Goal: Task Accomplishment & Management: Use online tool/utility

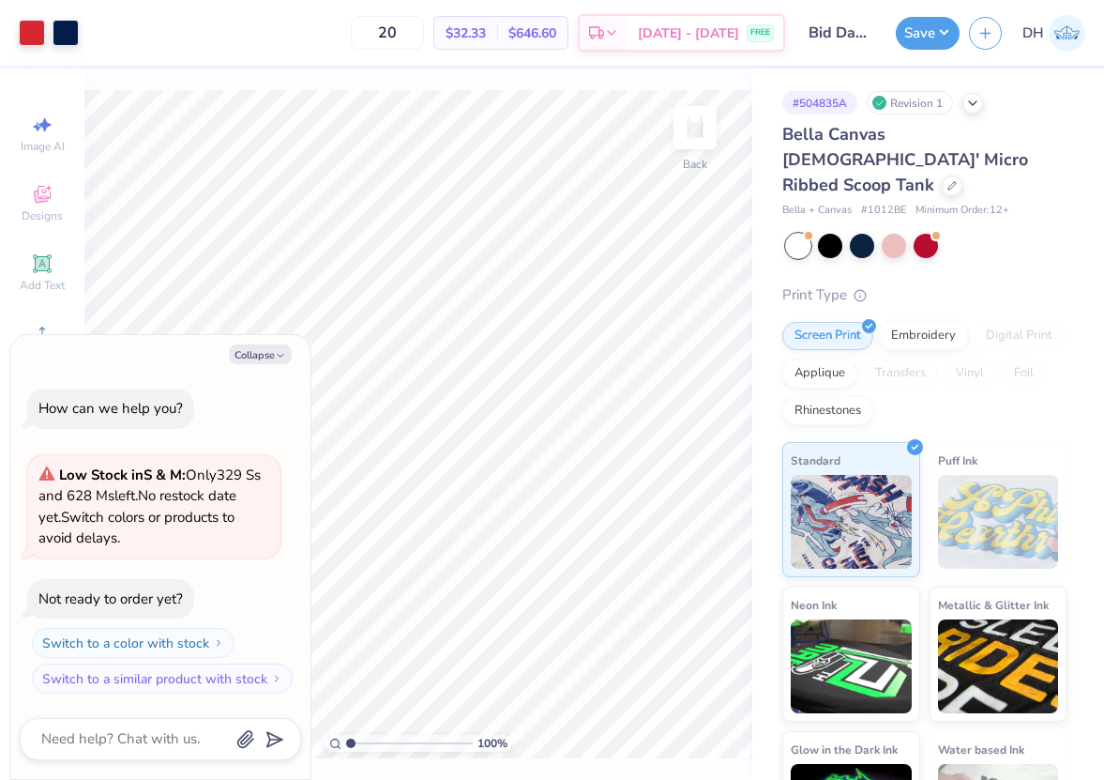
type textarea "x"
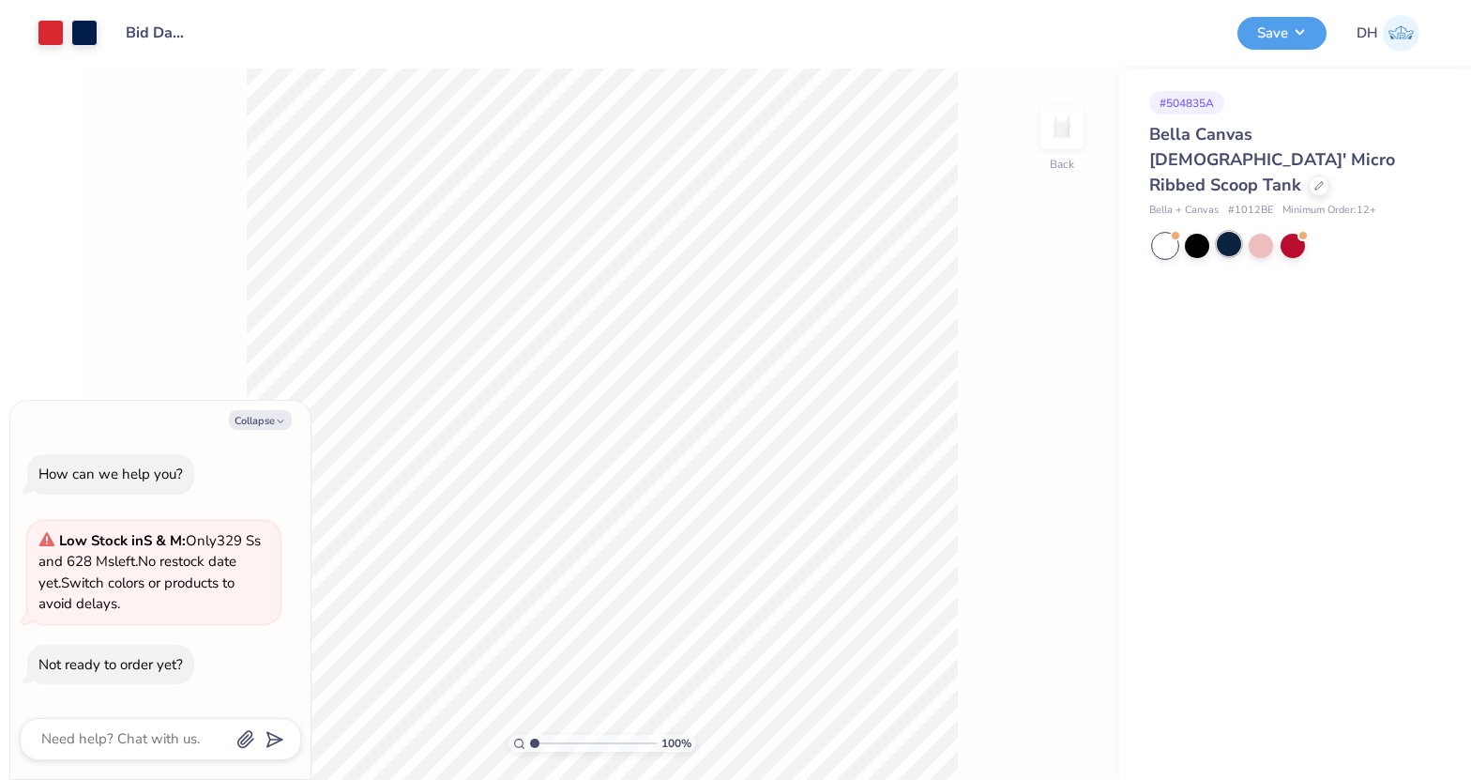
click at [1235, 232] on div at bounding box center [1229, 244] width 24 height 24
click at [89, 46] on div "Art colors" at bounding box center [49, 33] width 98 height 66
click at [87, 36] on div at bounding box center [84, 31] width 26 height 26
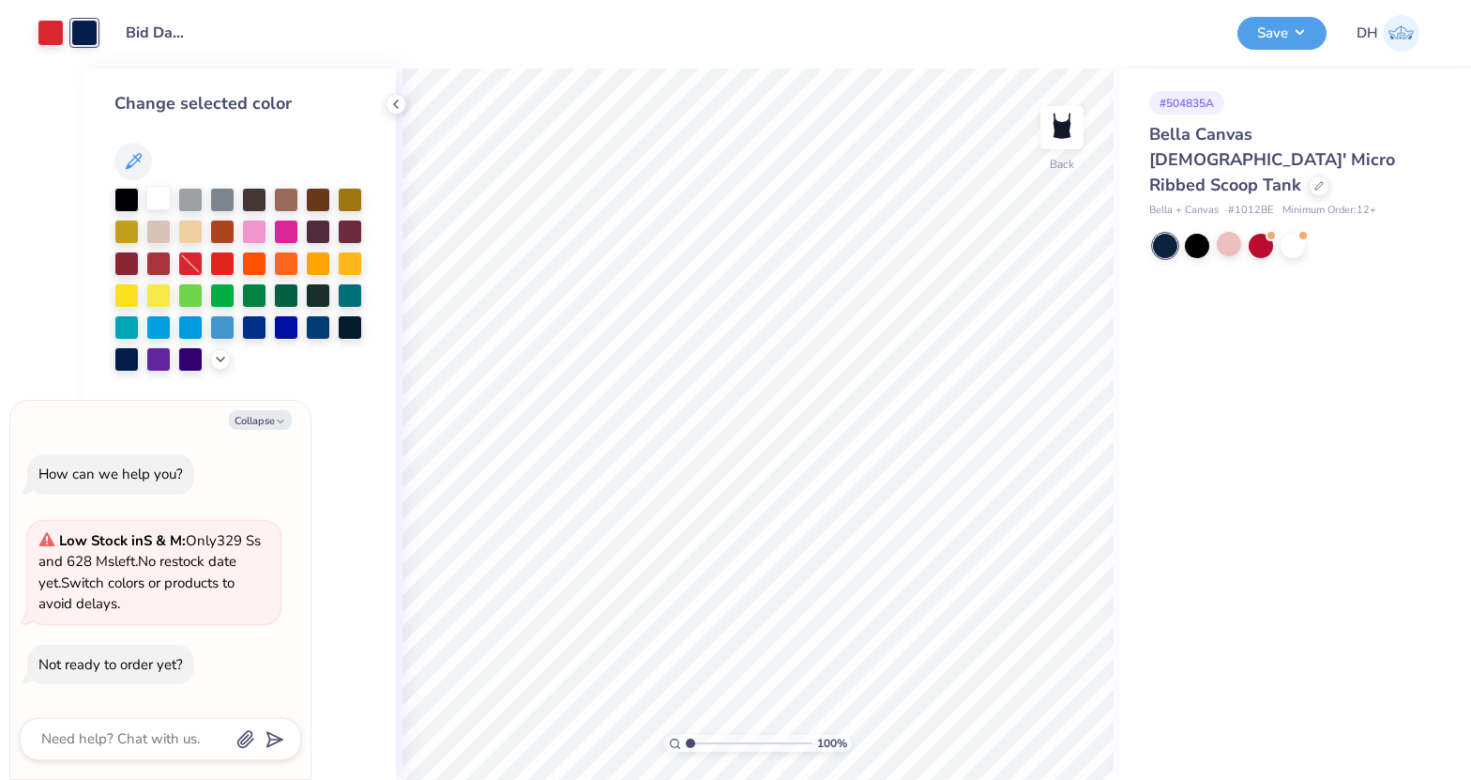
click at [161, 197] on div at bounding box center [158, 198] width 24 height 24
click at [161, 195] on div at bounding box center [158, 198] width 24 height 24
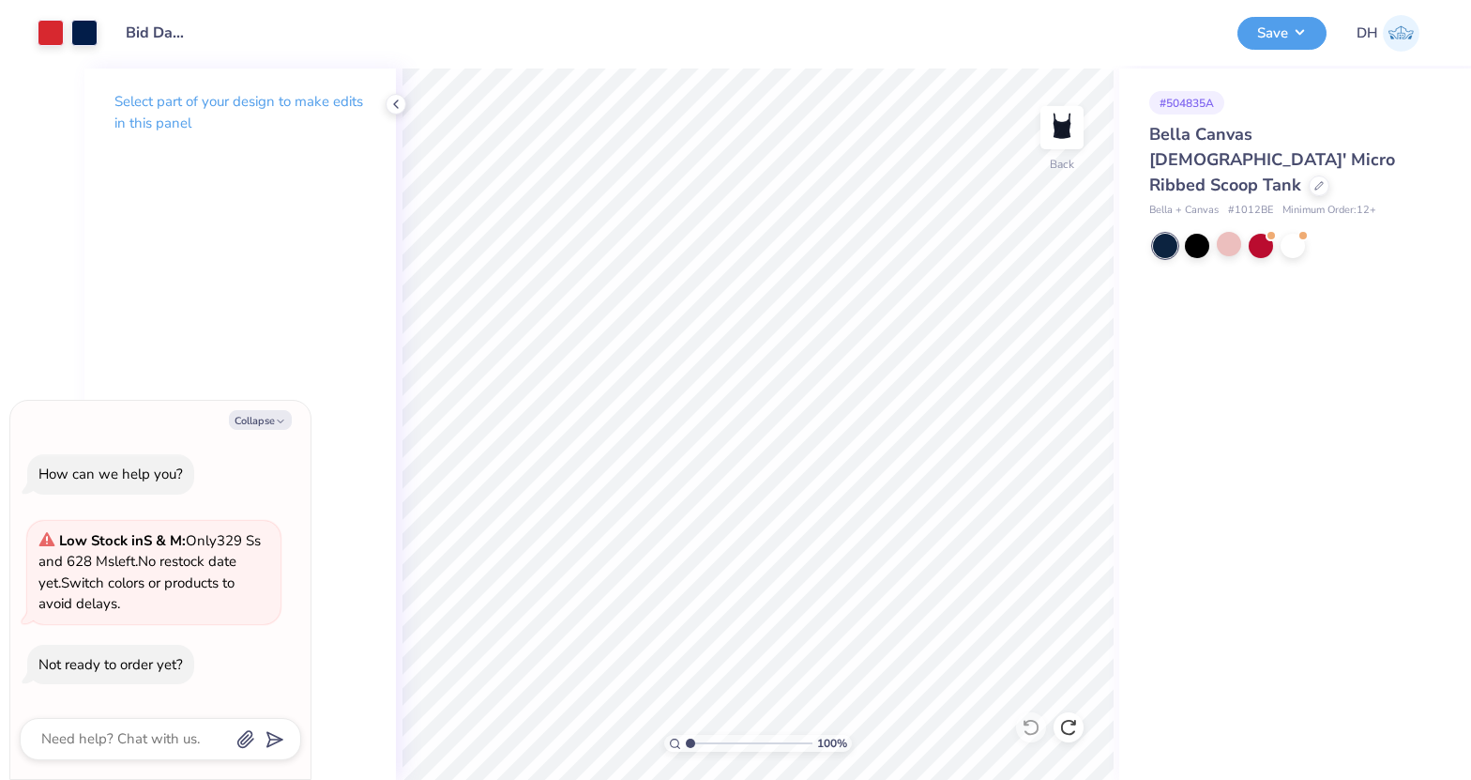
click at [1298, 234] on div "# 504835A Bella Canvas [DEMOGRAPHIC_DATA]' Micro Ribbed Scoop Tank Bella + Canv…" at bounding box center [1295, 423] width 352 height 711
click at [1295, 232] on div at bounding box center [1293, 244] width 24 height 24
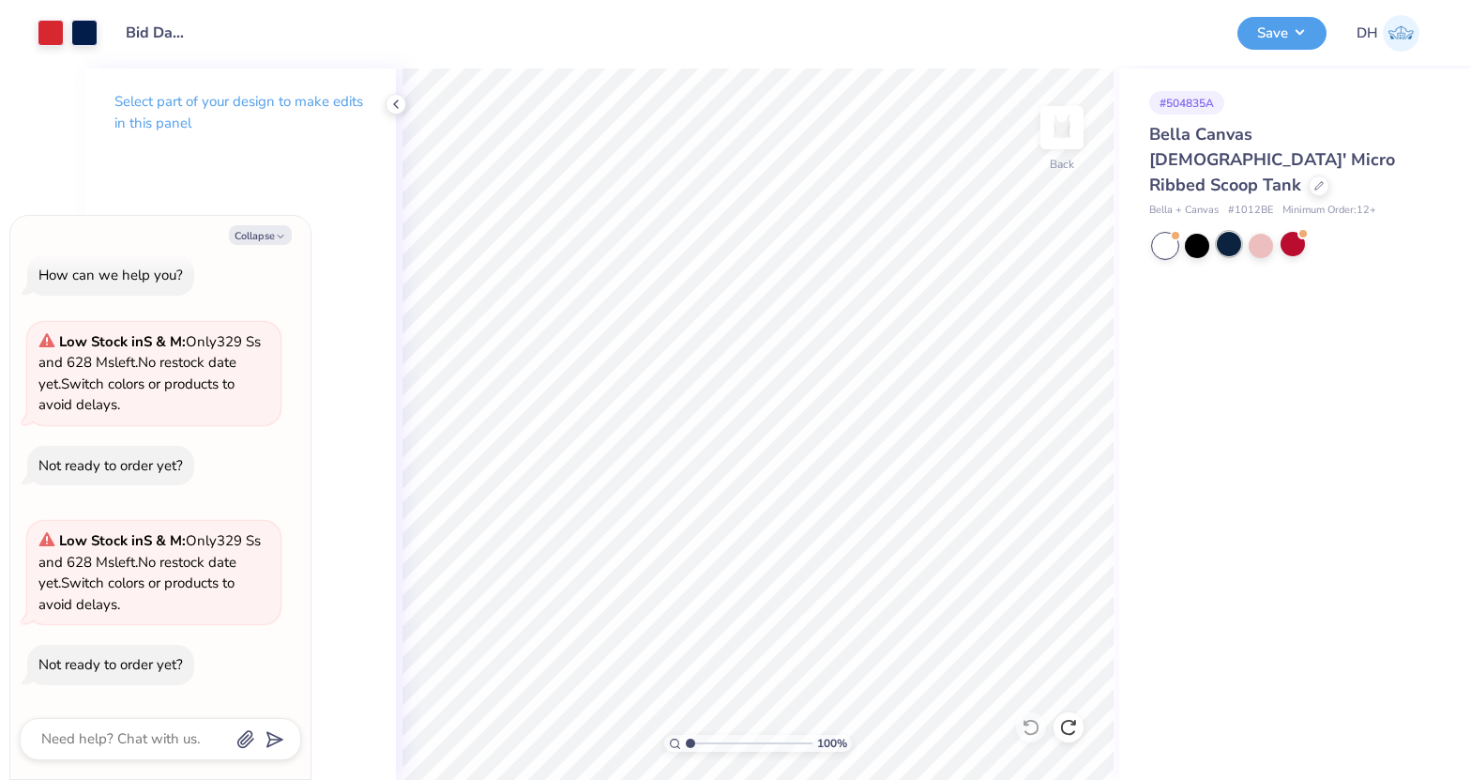
click at [1236, 232] on div at bounding box center [1229, 244] width 24 height 24
click at [53, 36] on div at bounding box center [51, 31] width 26 height 26
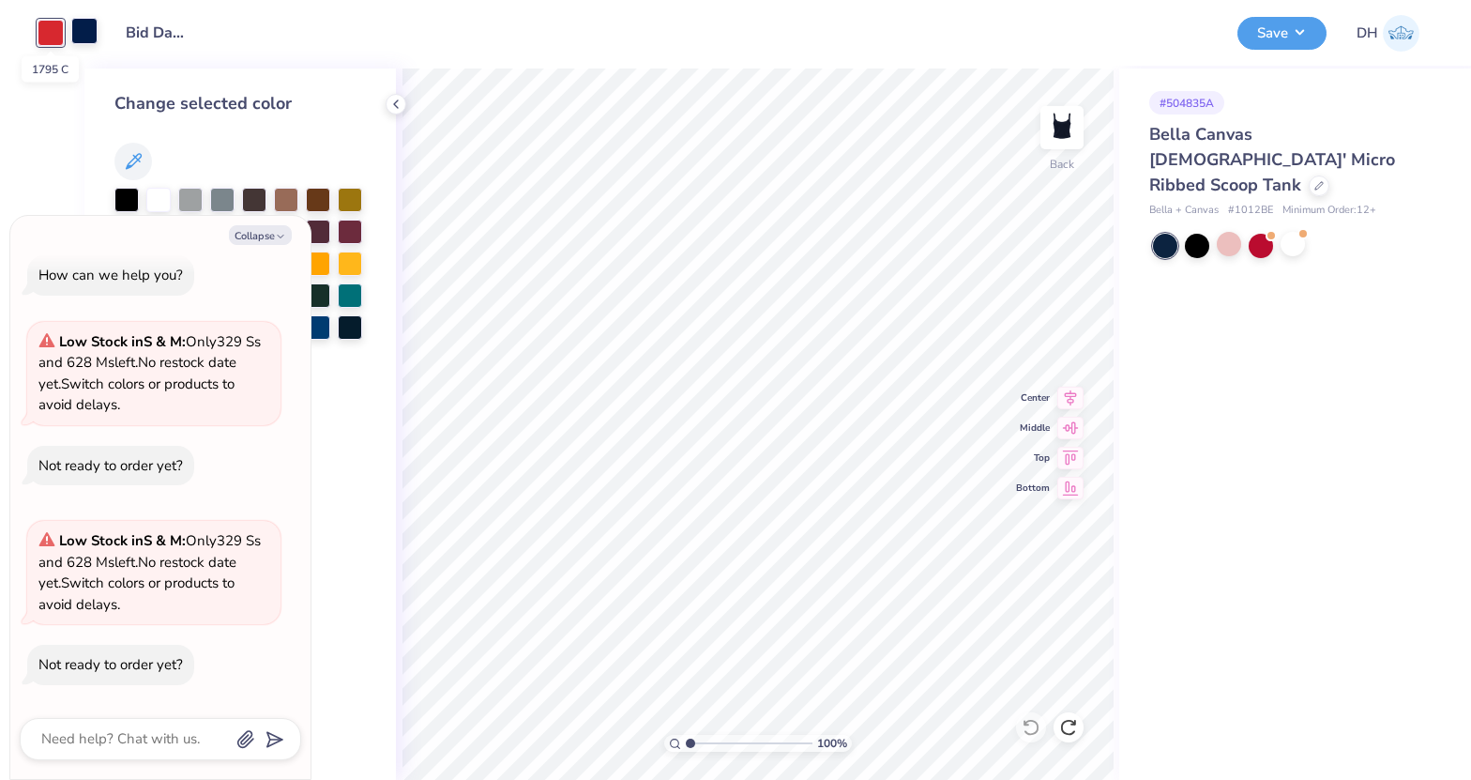
click at [82, 36] on div at bounding box center [84, 31] width 26 height 26
click at [164, 196] on div at bounding box center [158, 198] width 24 height 24
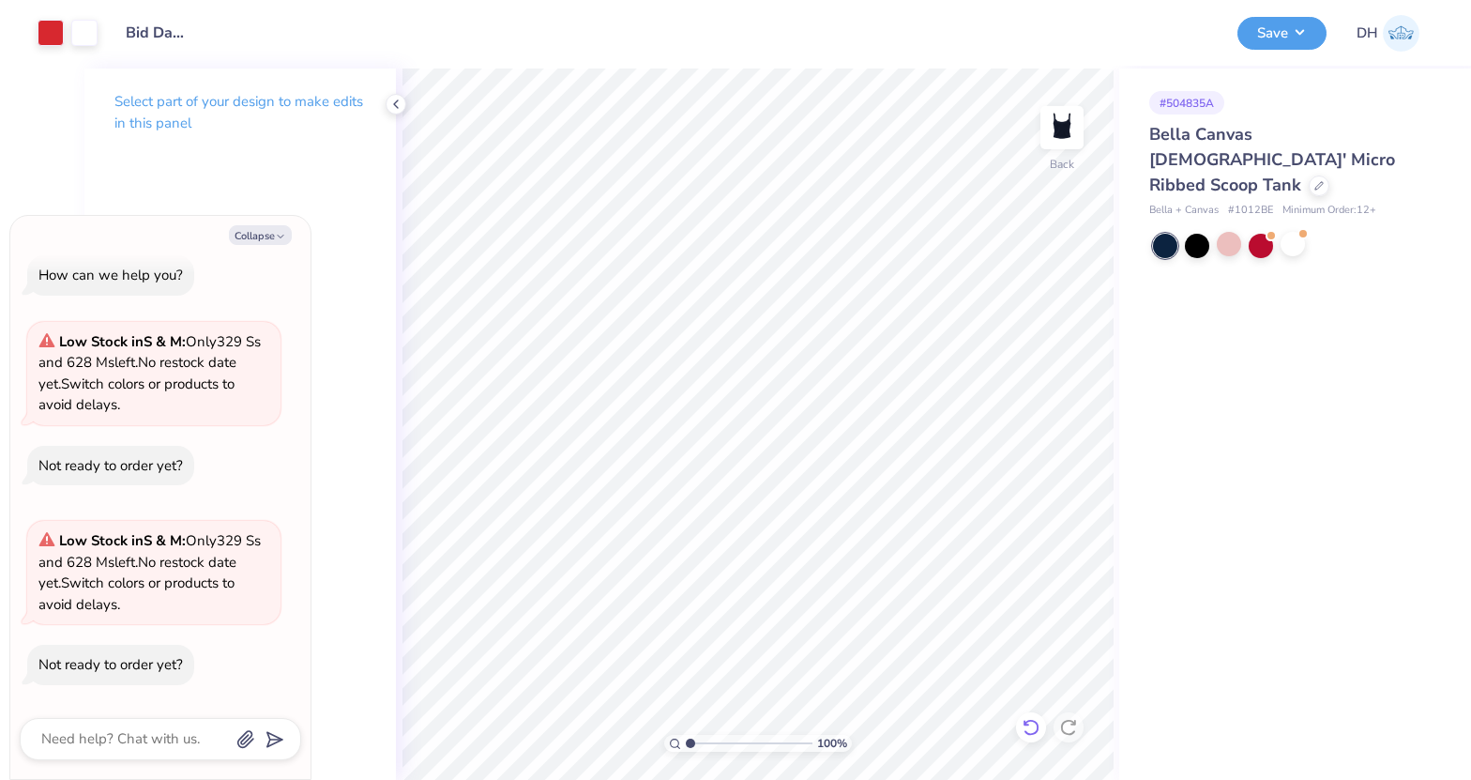
click at [1028, 730] on icon at bounding box center [1031, 727] width 19 height 19
click at [1282, 242] on div "# 504835A Bella Canvas [DEMOGRAPHIC_DATA]' Micro Ribbed Scoop Tank Bella + Canv…" at bounding box center [1295, 423] width 352 height 711
click at [1290, 232] on div at bounding box center [1293, 244] width 24 height 24
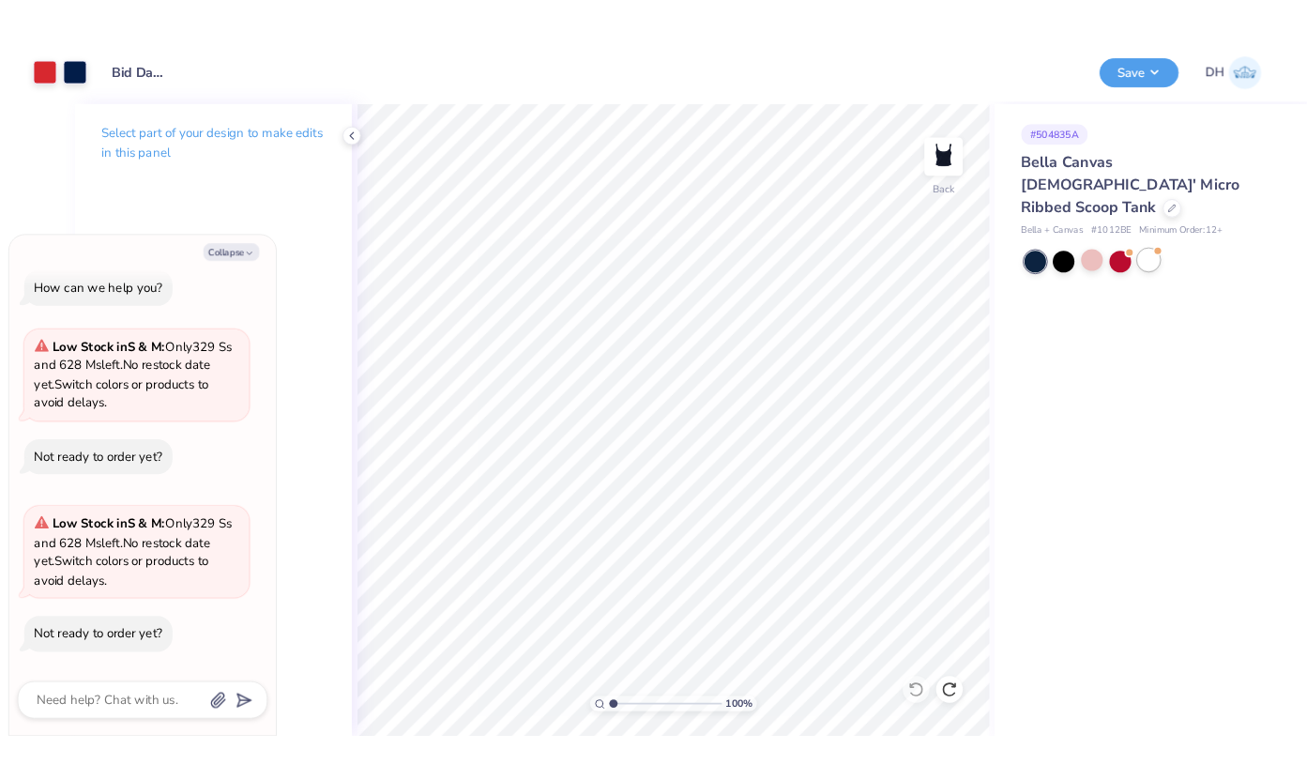
scroll to position [214, 0]
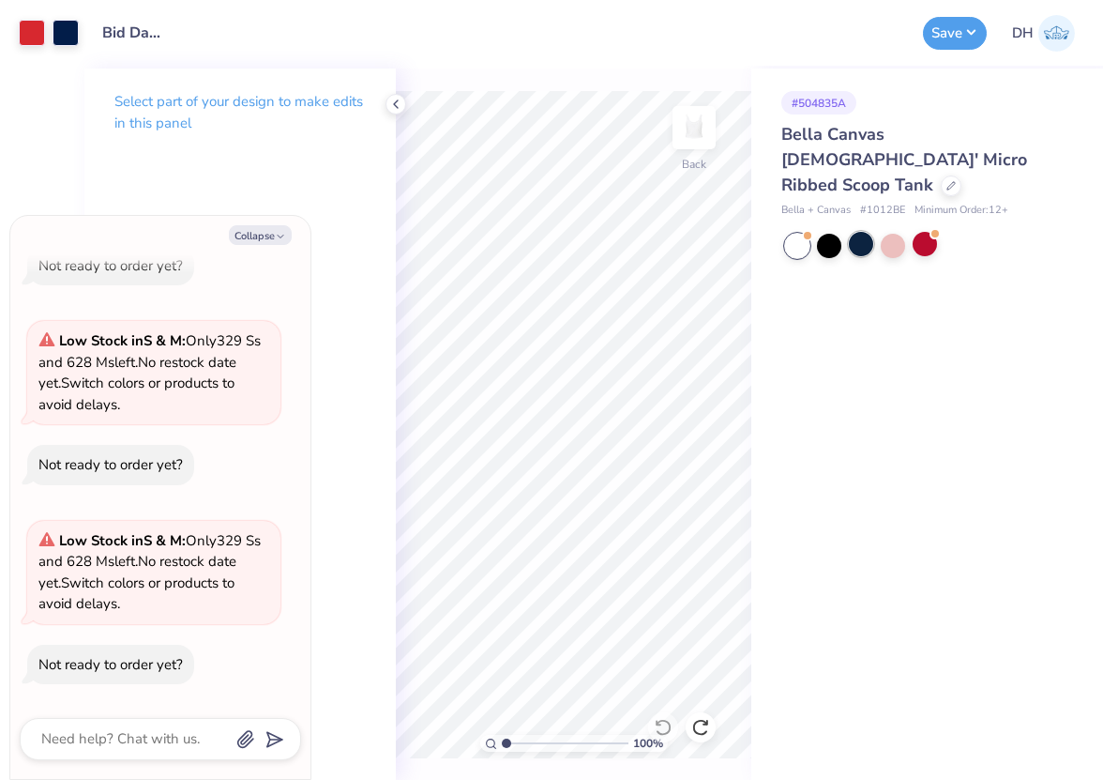
click at [859, 232] on div at bounding box center [861, 244] width 24 height 24
click at [65, 43] on div at bounding box center [66, 31] width 26 height 26
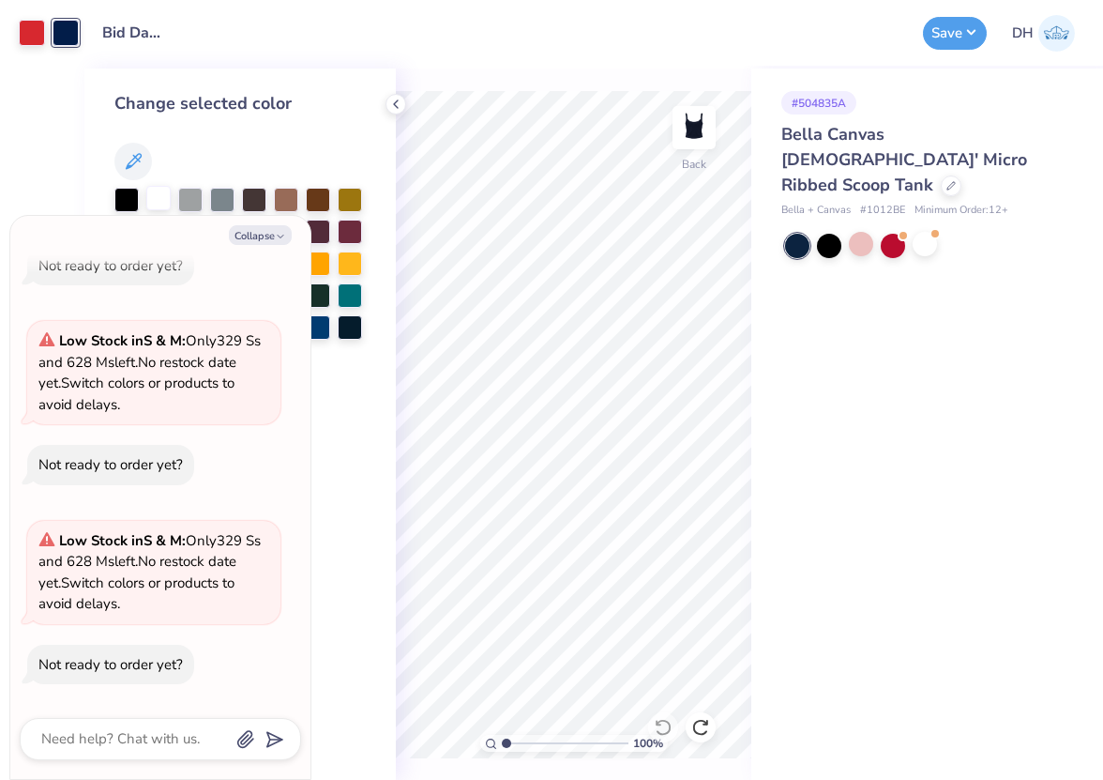
click at [155, 191] on div at bounding box center [158, 198] width 24 height 24
click at [272, 236] on button "Collapse" at bounding box center [260, 235] width 63 height 20
type textarea "x"
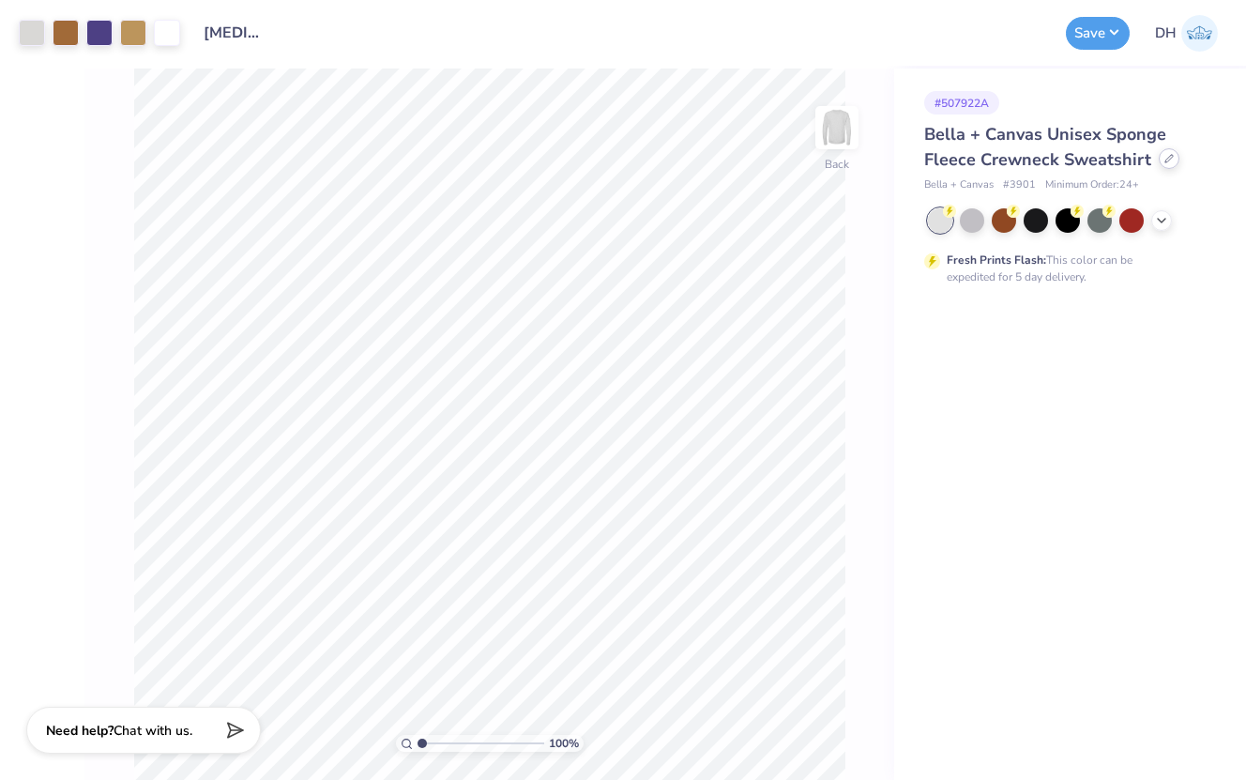
click at [1161, 166] on div at bounding box center [1169, 158] width 21 height 21
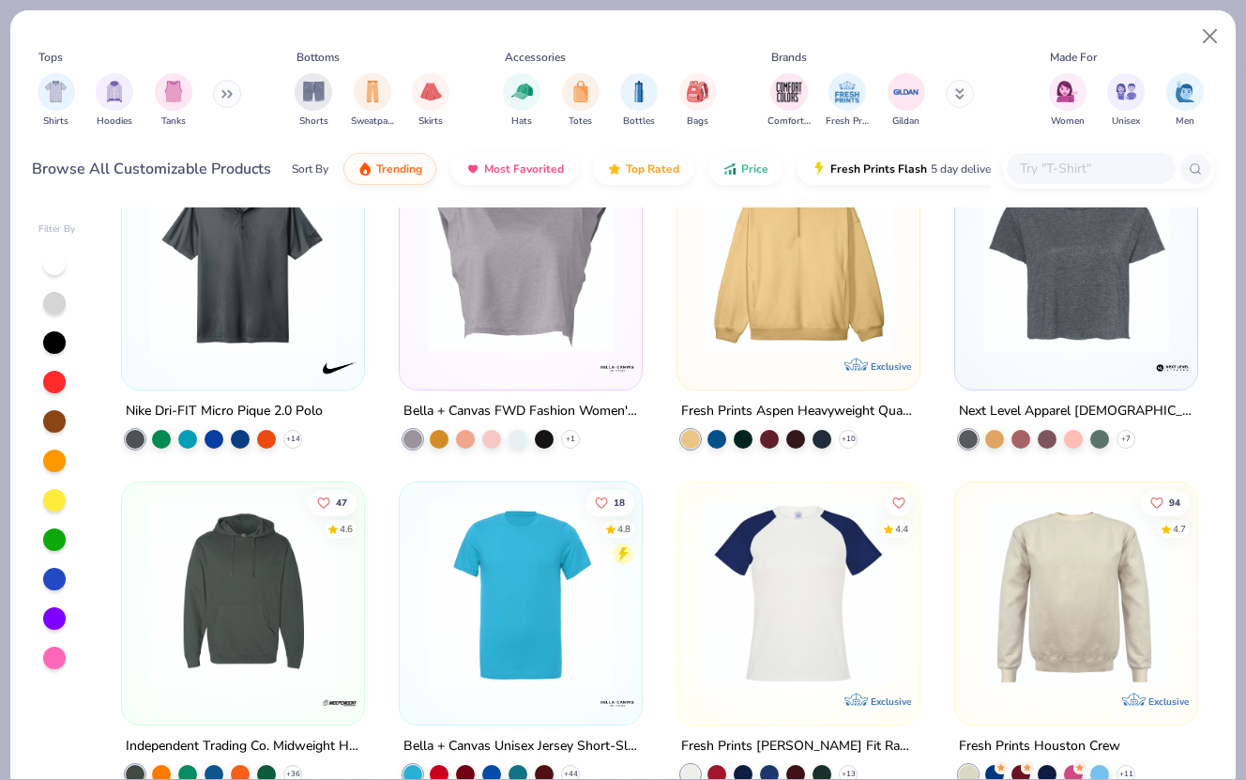
scroll to position [21, 0]
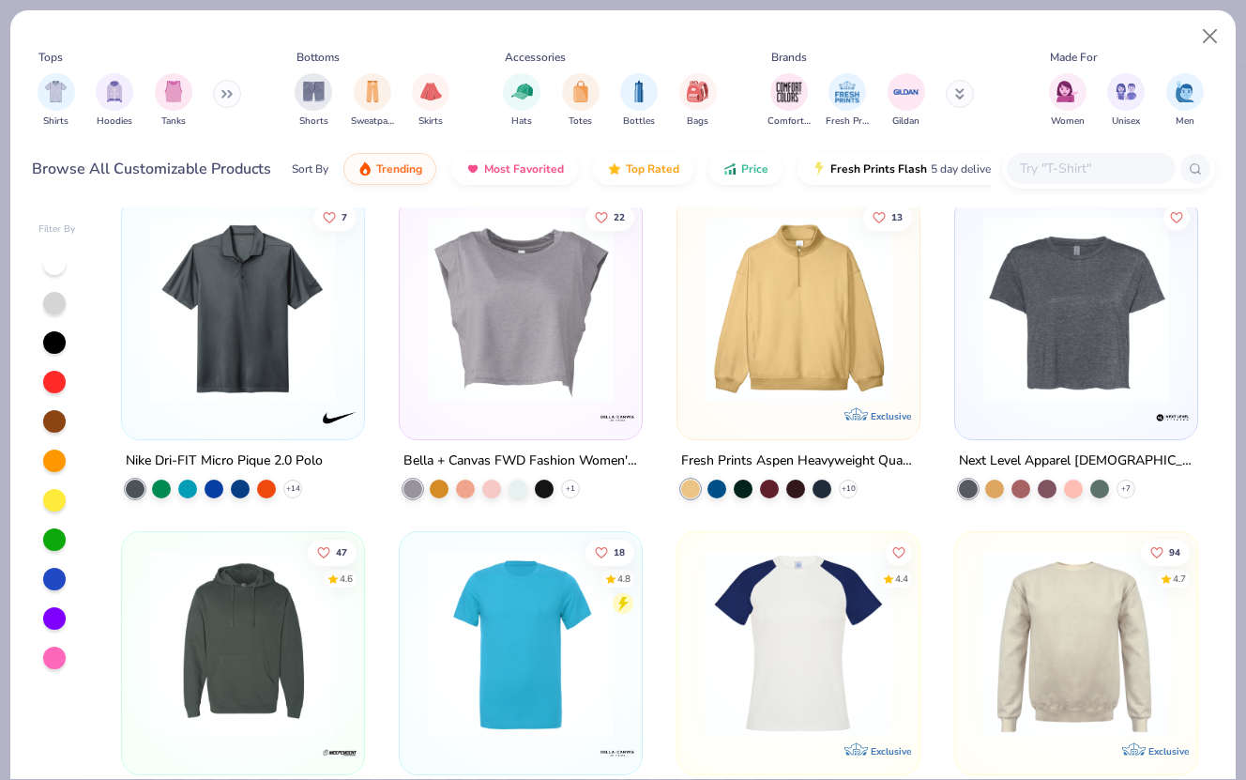
click at [1068, 174] on input "text" at bounding box center [1090, 169] width 145 height 22
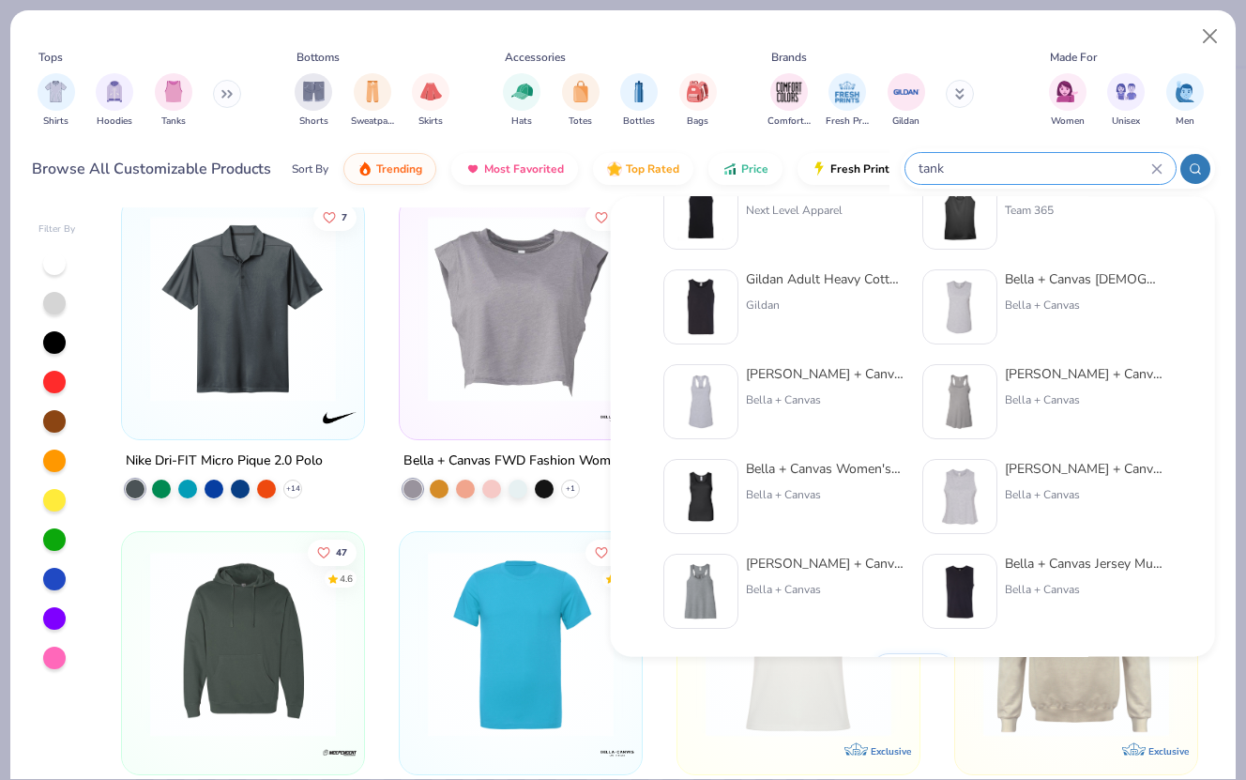
scroll to position [770, 0]
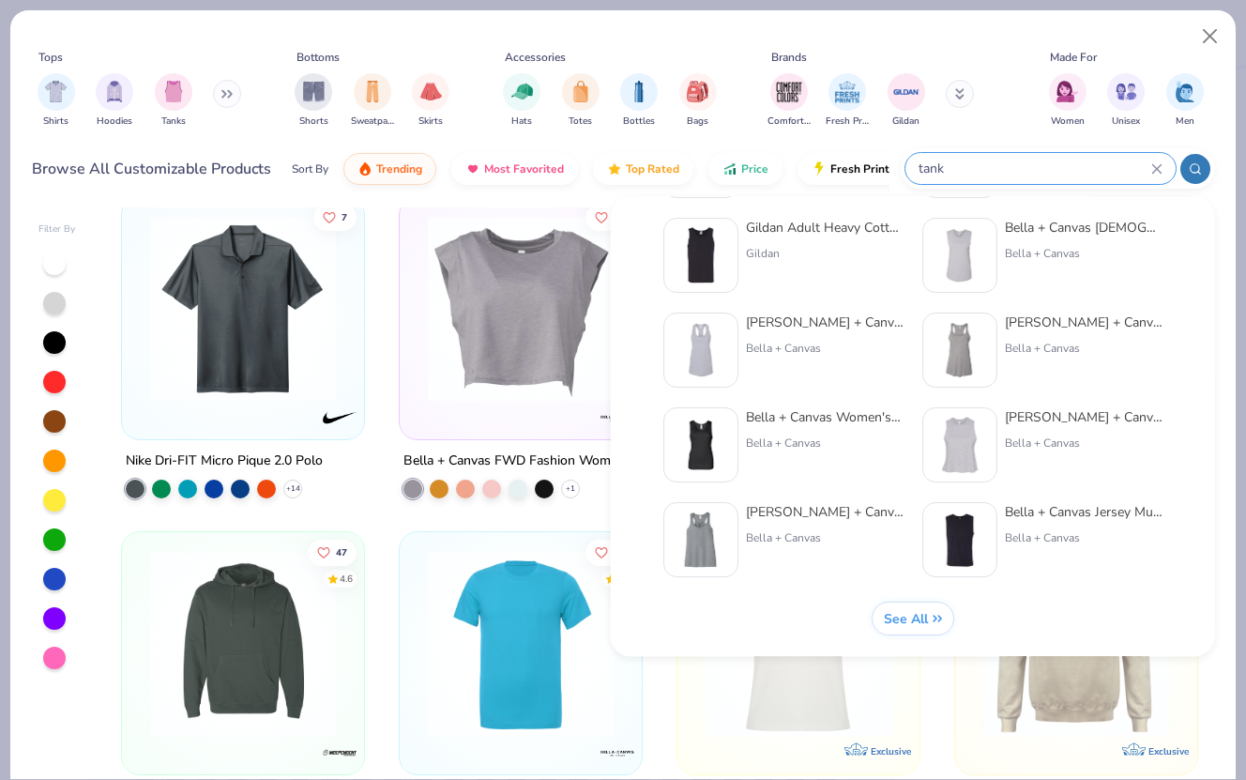
click at [908, 620] on span "See All" at bounding box center [905, 619] width 44 height 18
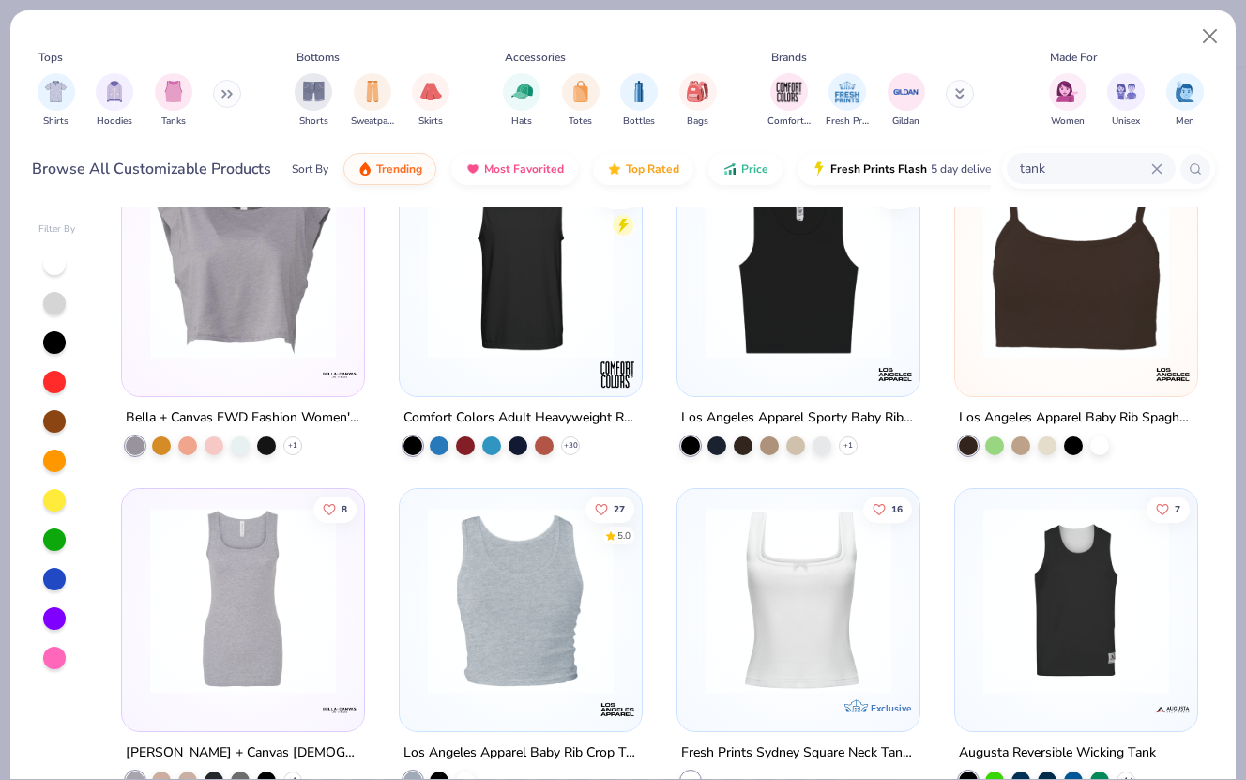
scroll to position [0, 0]
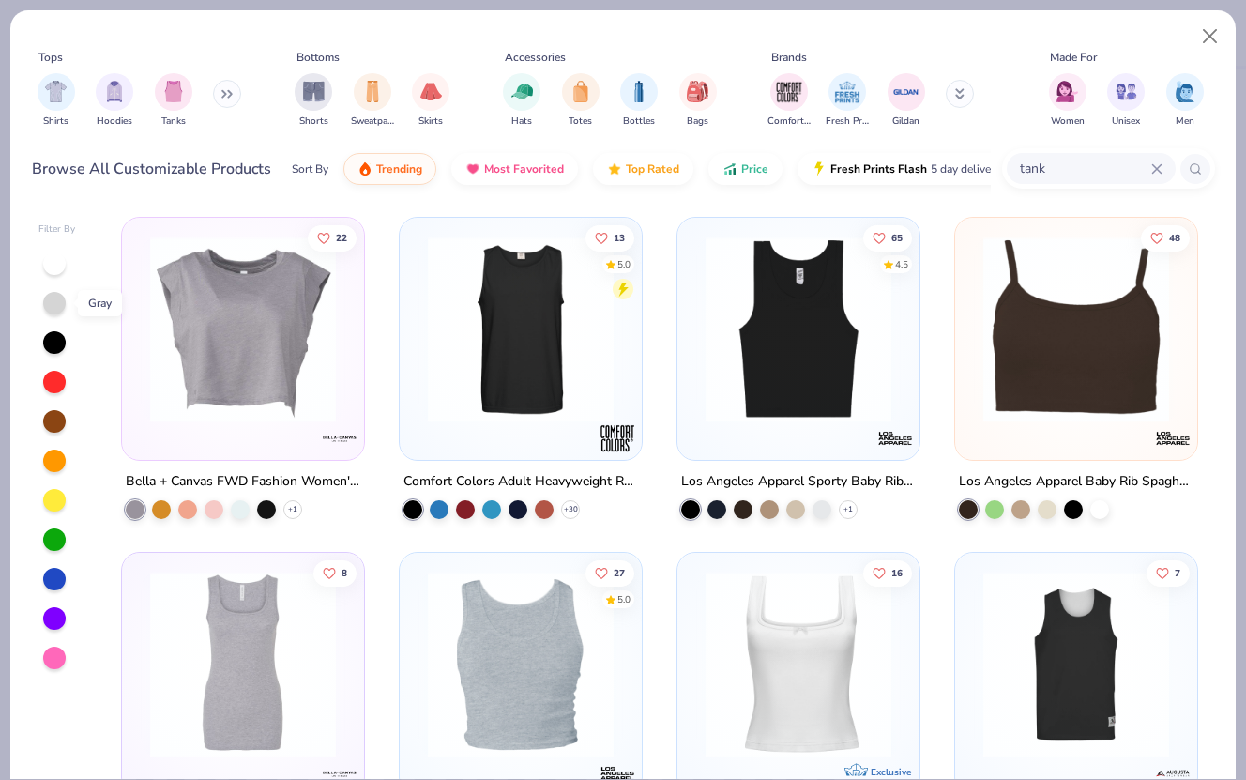
click at [61, 310] on div at bounding box center [54, 303] width 23 height 23
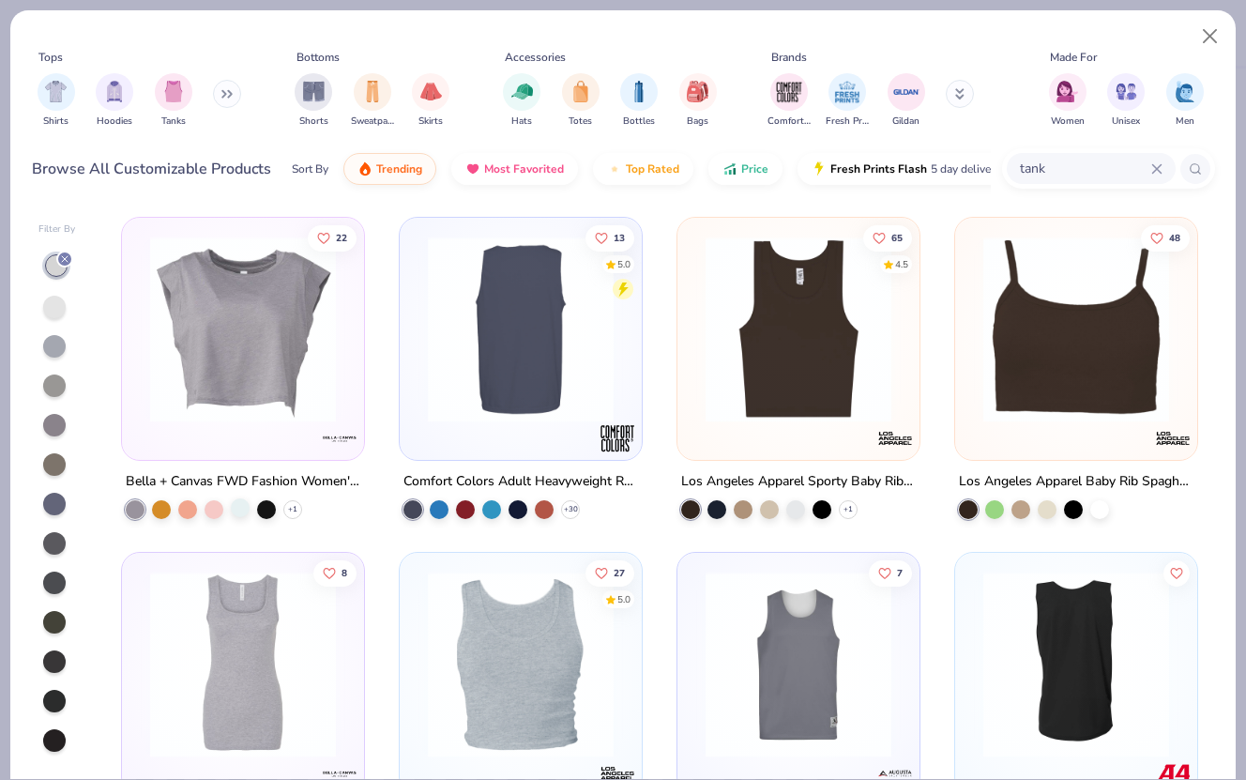
scroll to position [68, 0]
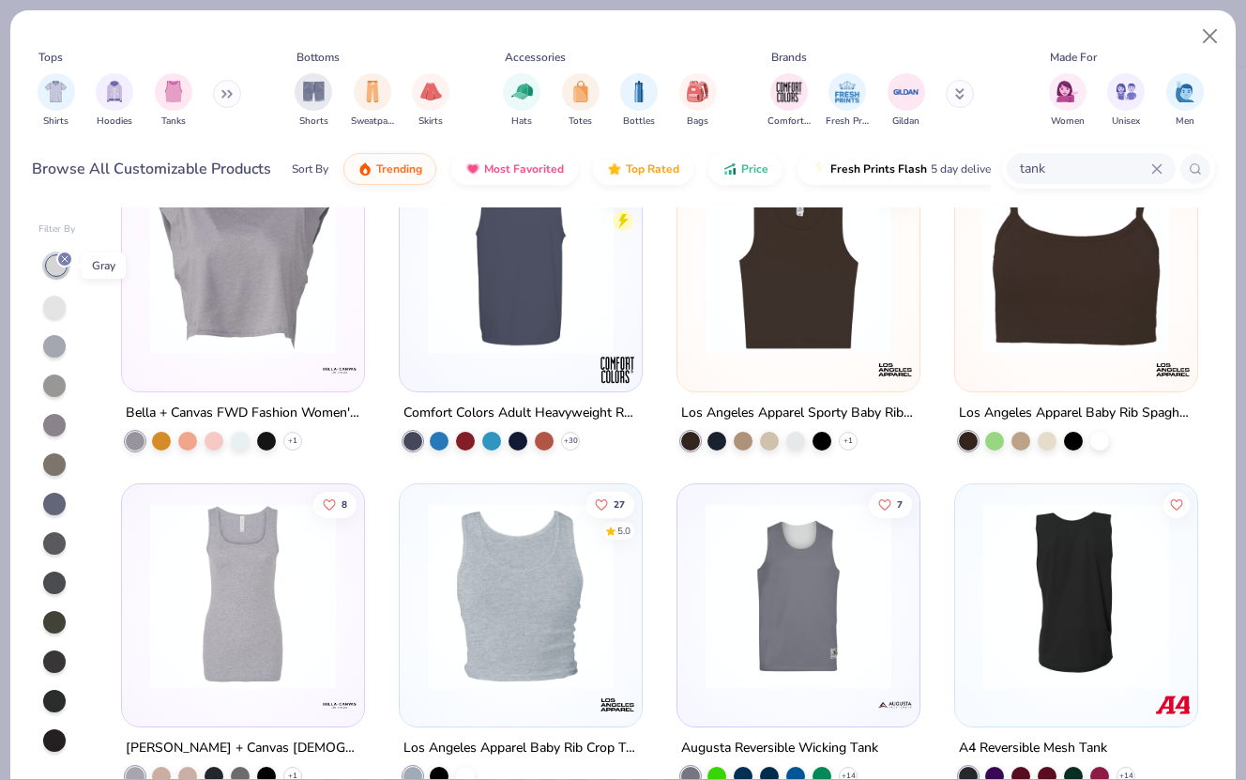
click at [68, 263] on icon at bounding box center [64, 258] width 11 height 11
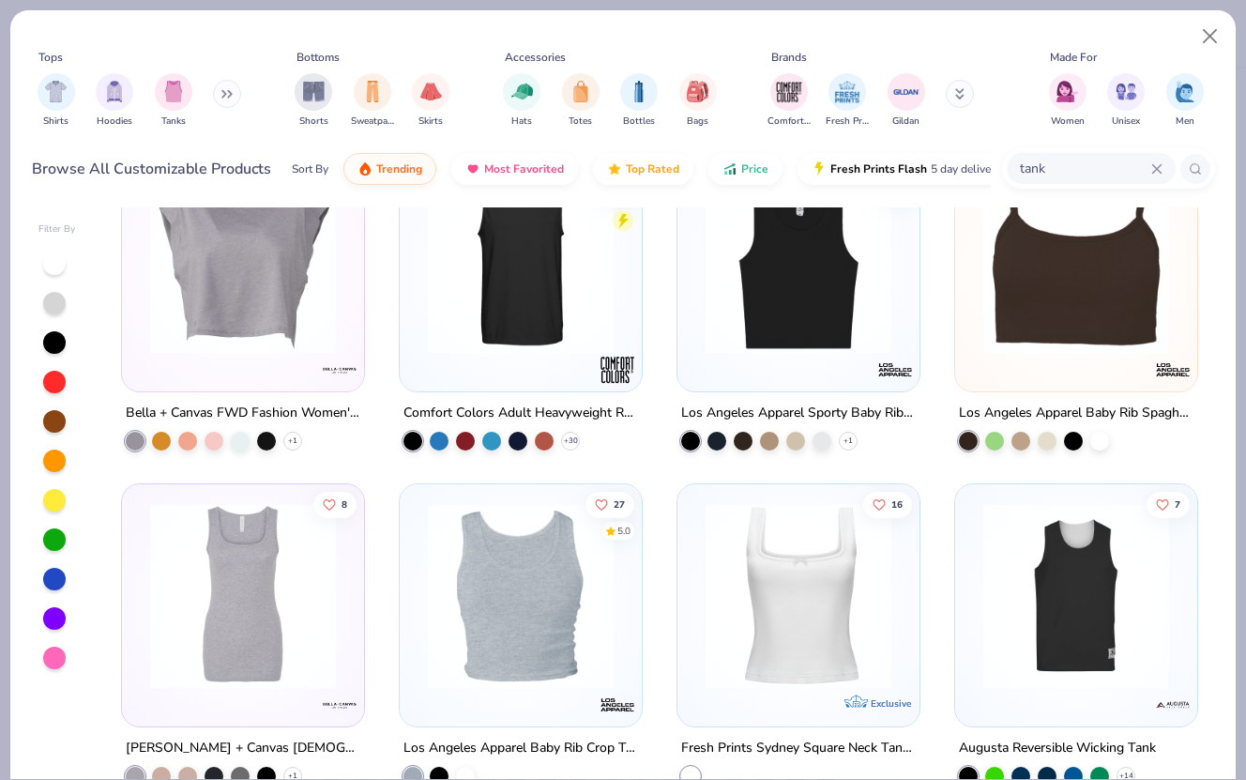
click at [48, 626] on div at bounding box center [54, 618] width 23 height 23
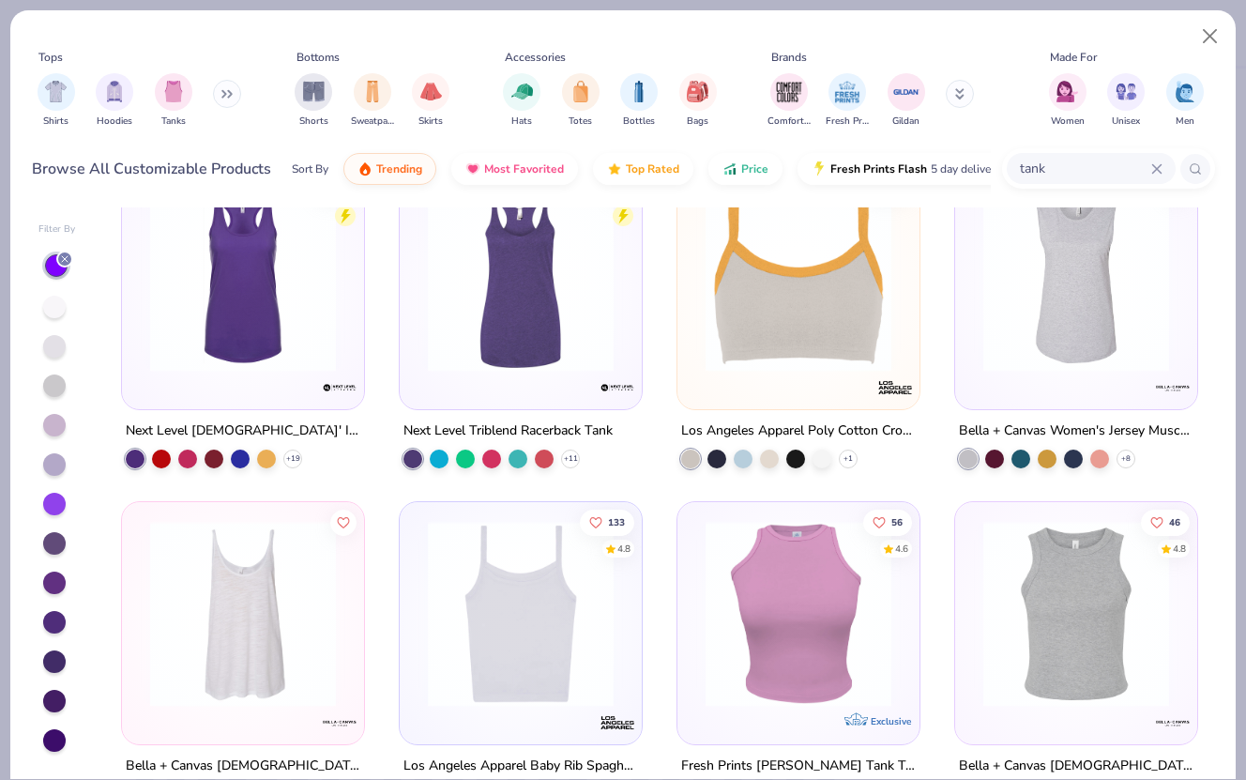
scroll to position [1228, 0]
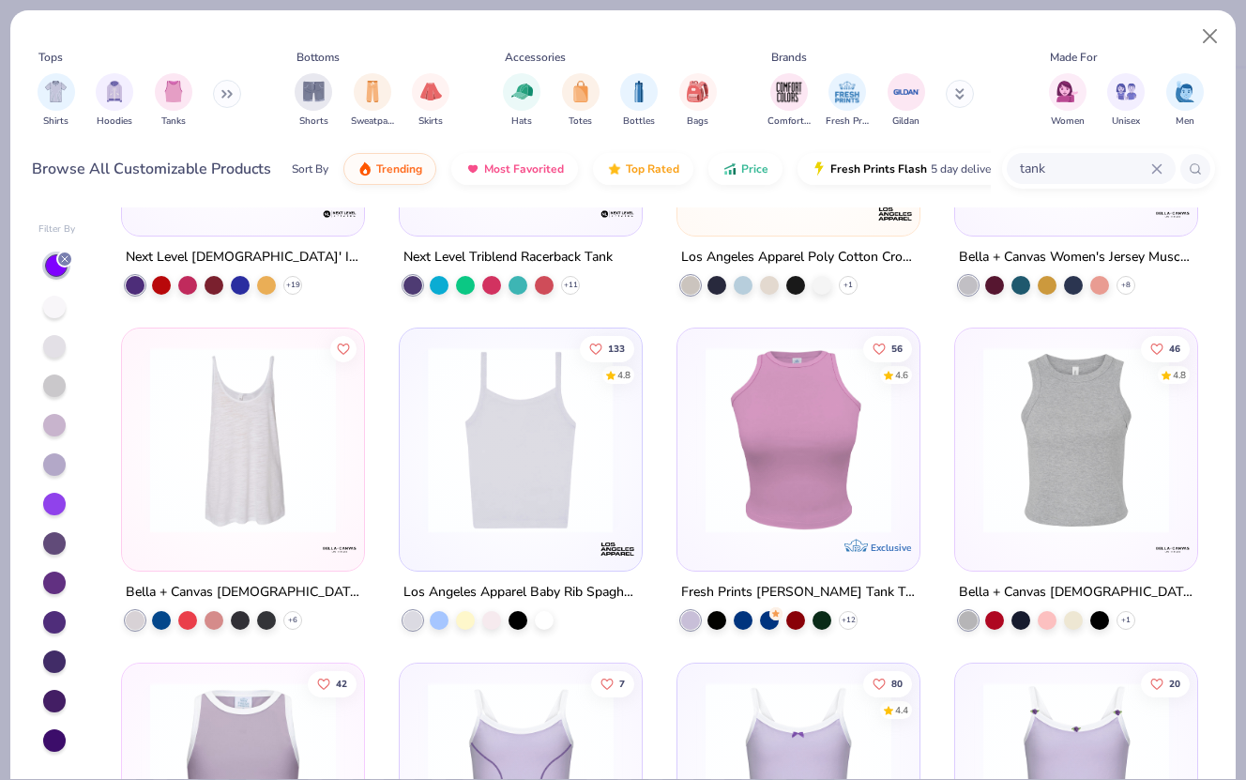
click at [512, 475] on div at bounding box center [520, 440] width 613 height 186
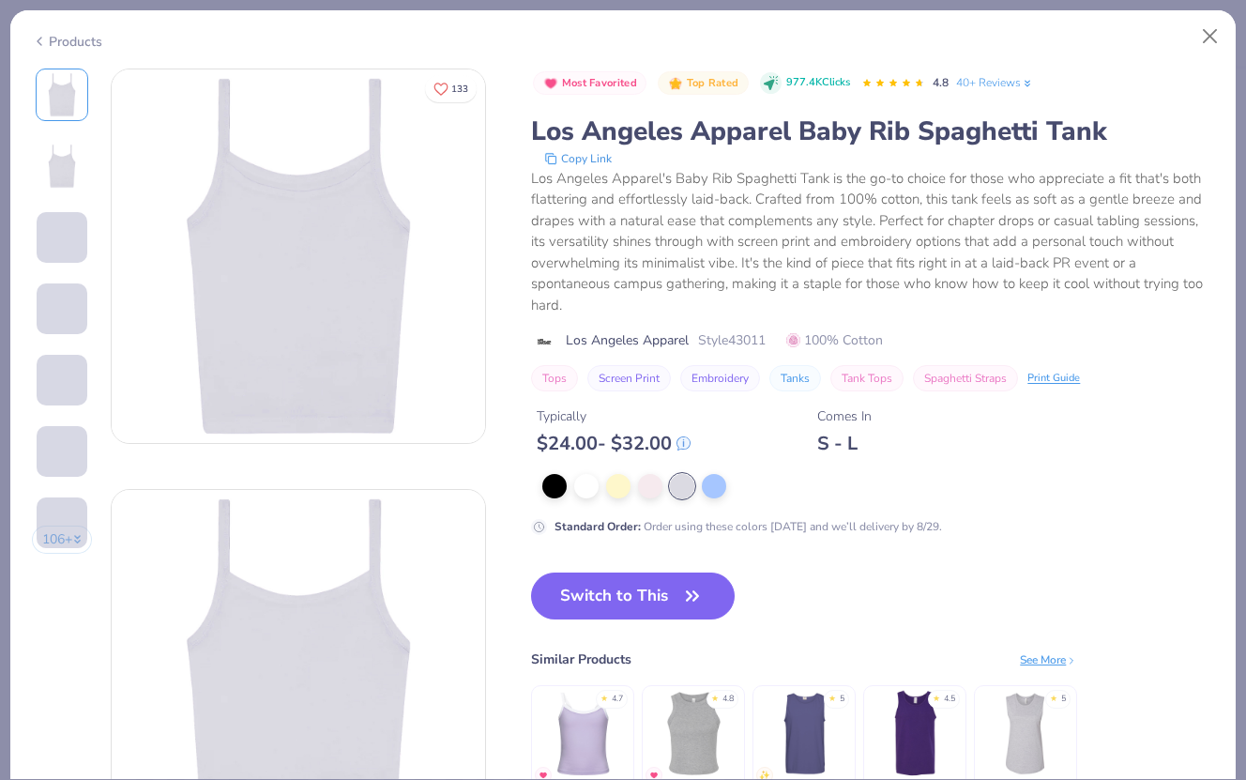
click at [56, 164] on img at bounding box center [61, 166] width 45 height 45
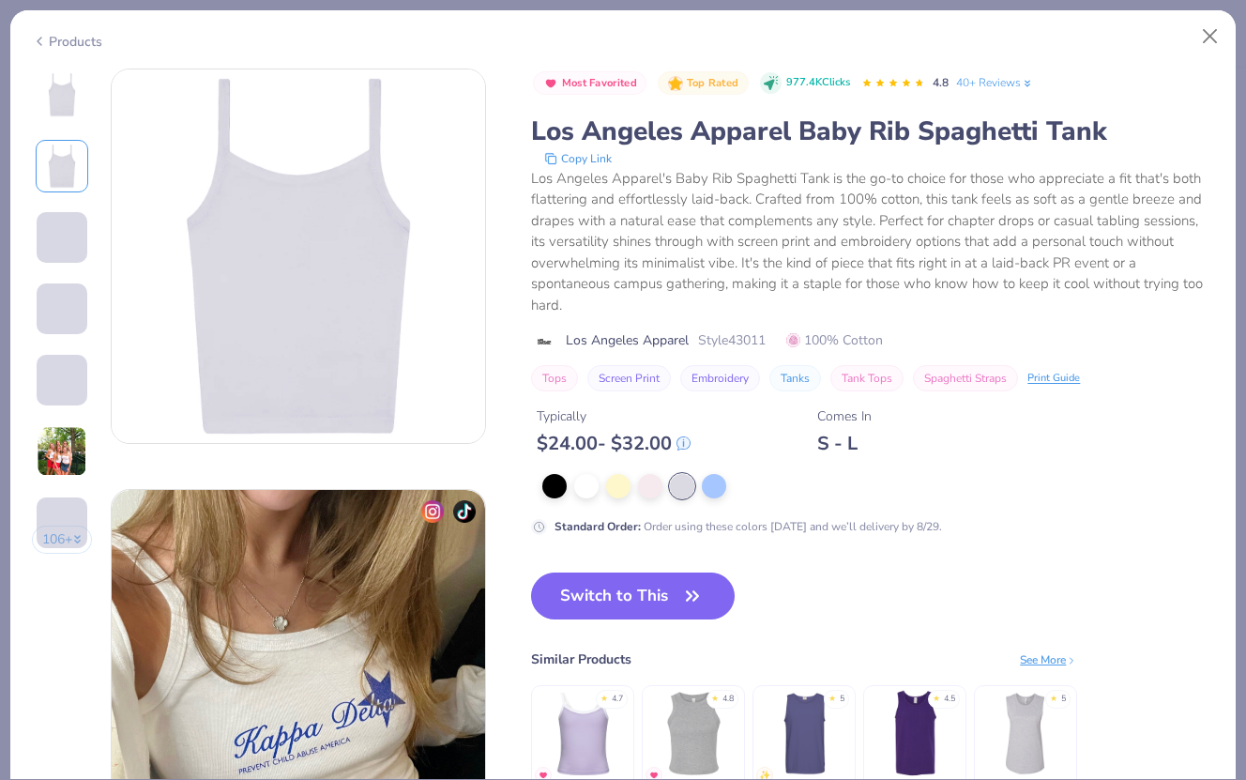
click at [55, 207] on div "106 +" at bounding box center [62, 317] width 61 height 499
click at [47, 264] on div at bounding box center [62, 237] width 53 height 53
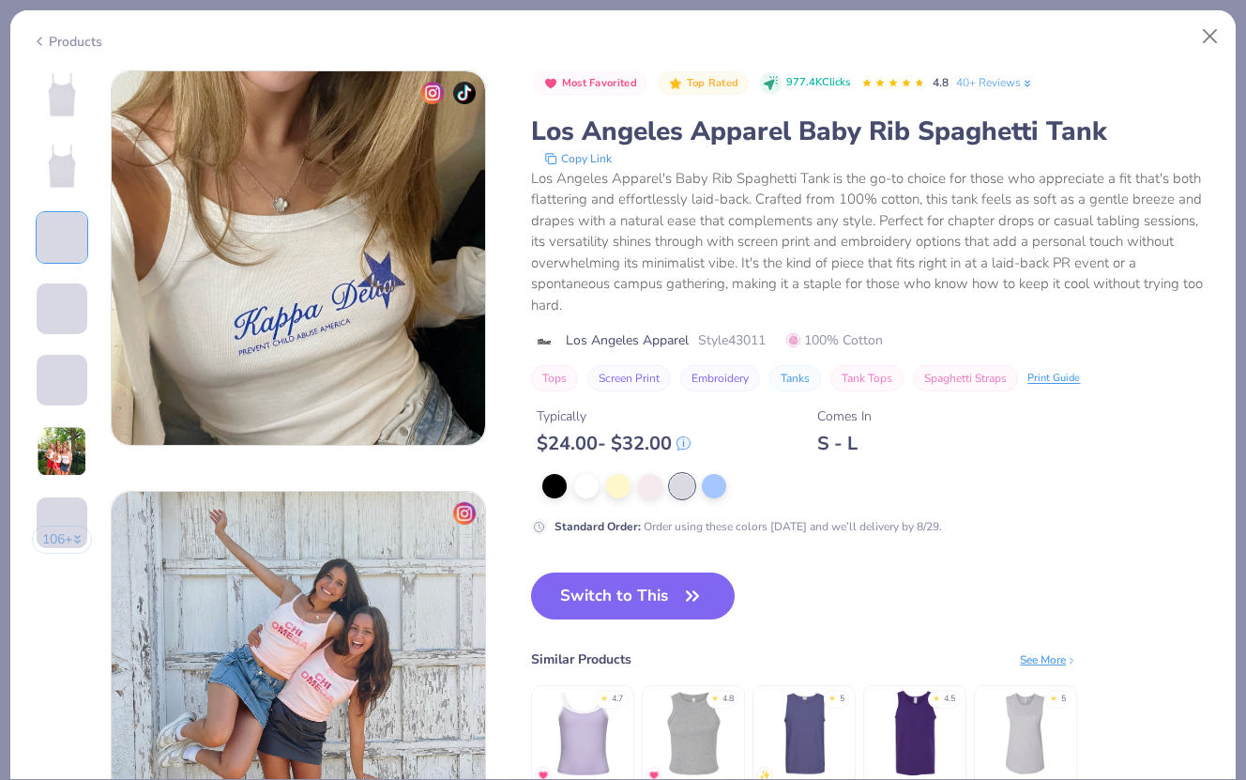
click at [55, 406] on div at bounding box center [62, 380] width 53 height 53
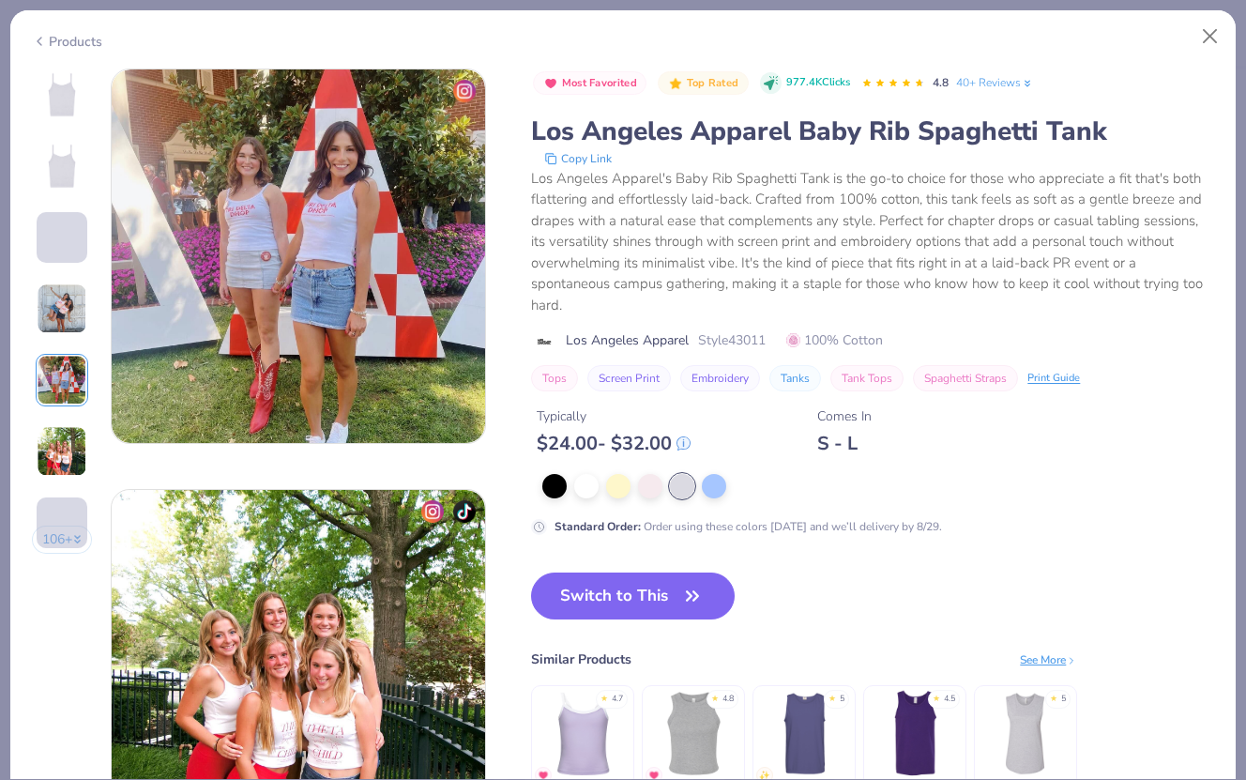
scroll to position [1835, 0]
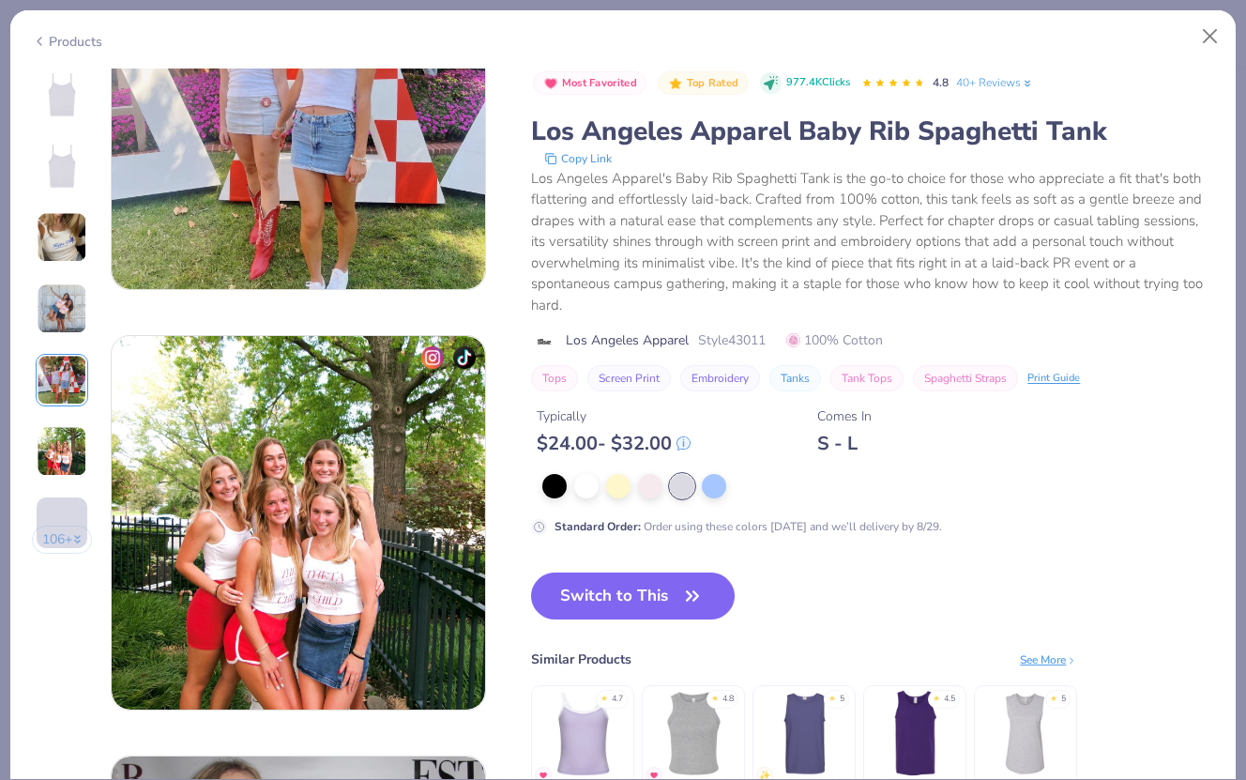
click at [567, 710] on img at bounding box center [583, 733] width 89 height 89
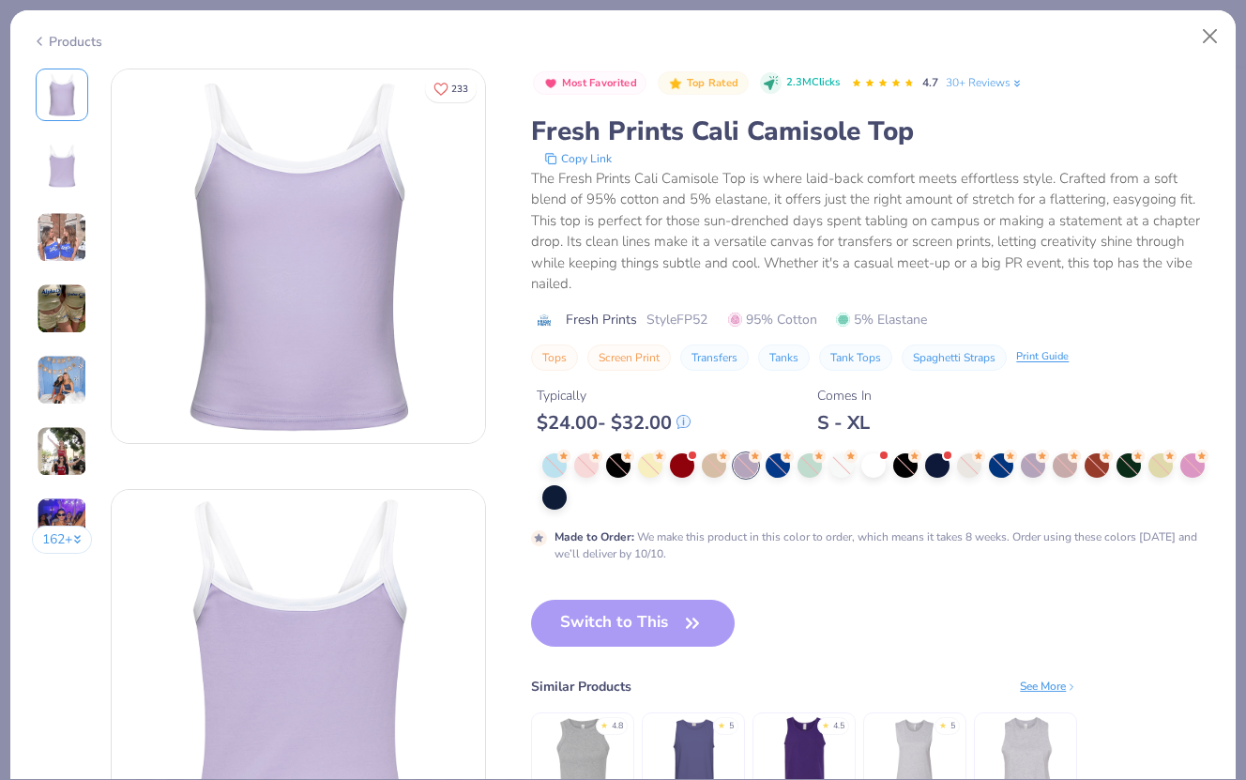
click at [64, 185] on img at bounding box center [61, 166] width 45 height 45
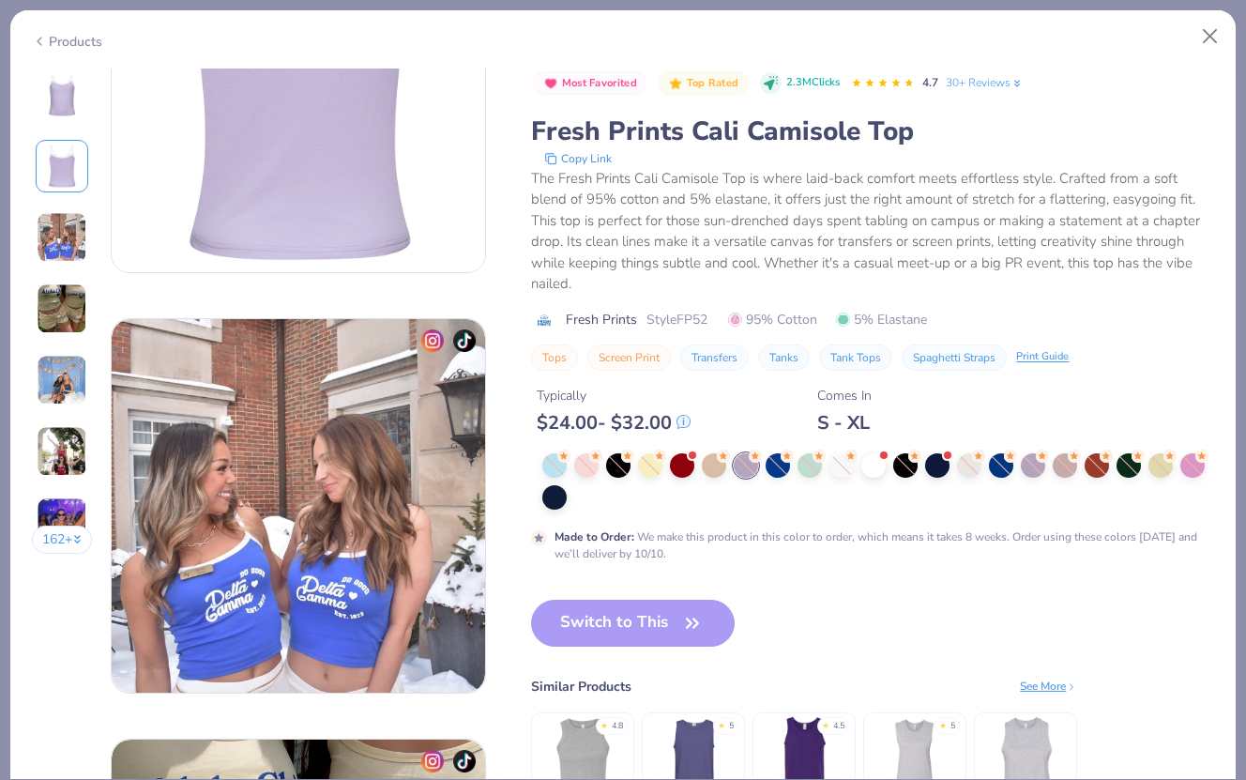
scroll to position [547, 0]
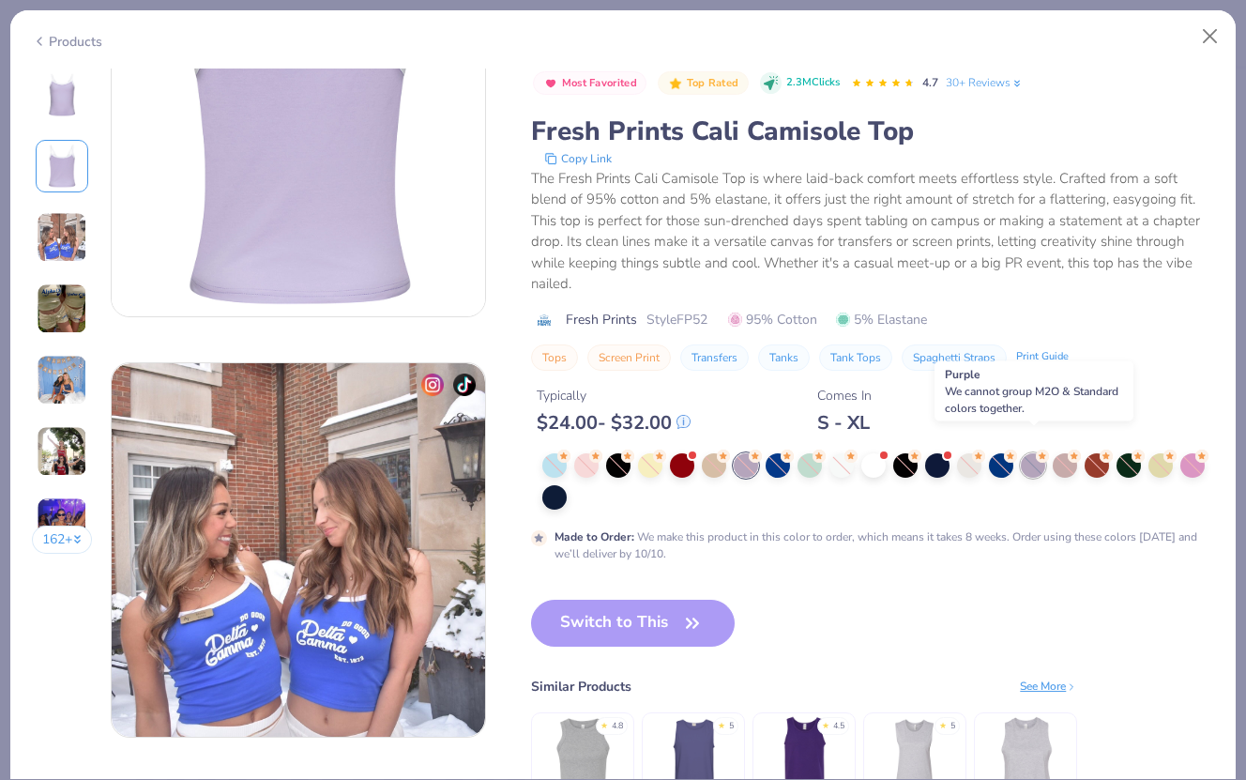
click at [1031, 453] on div at bounding box center [1033, 465] width 24 height 24
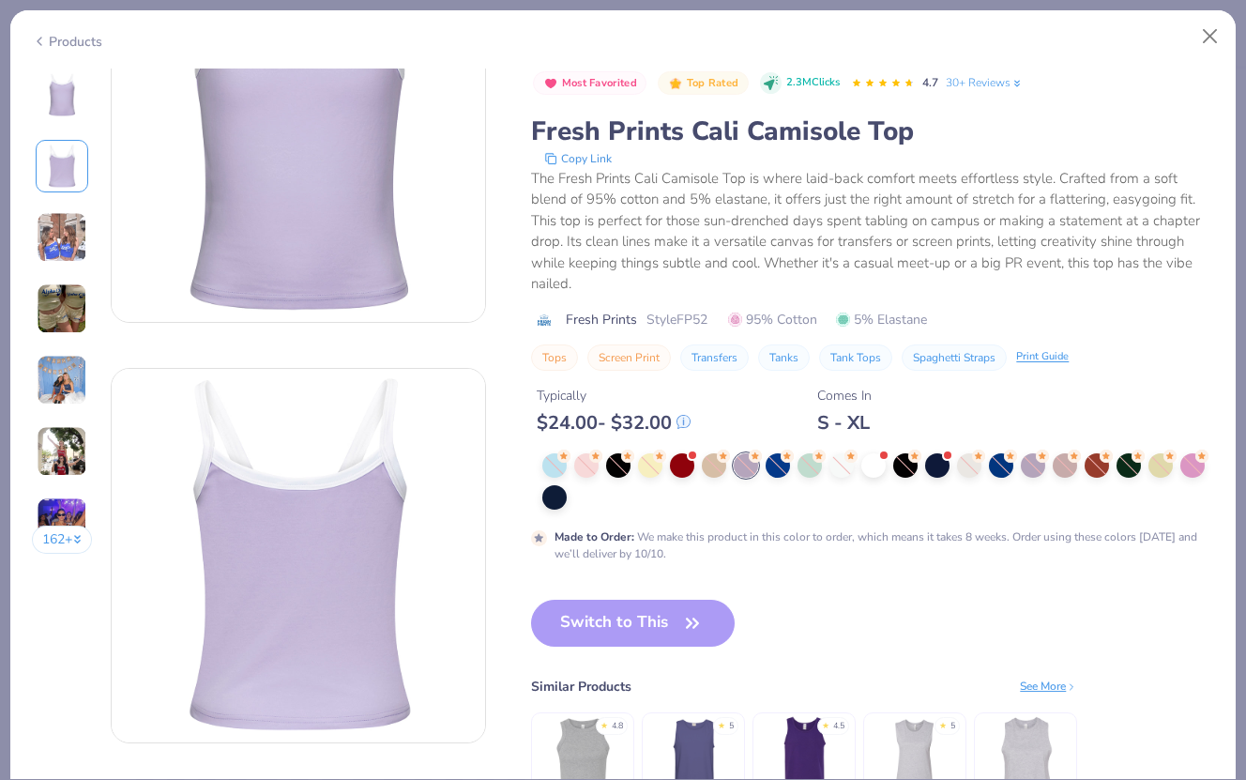
scroll to position [0, 0]
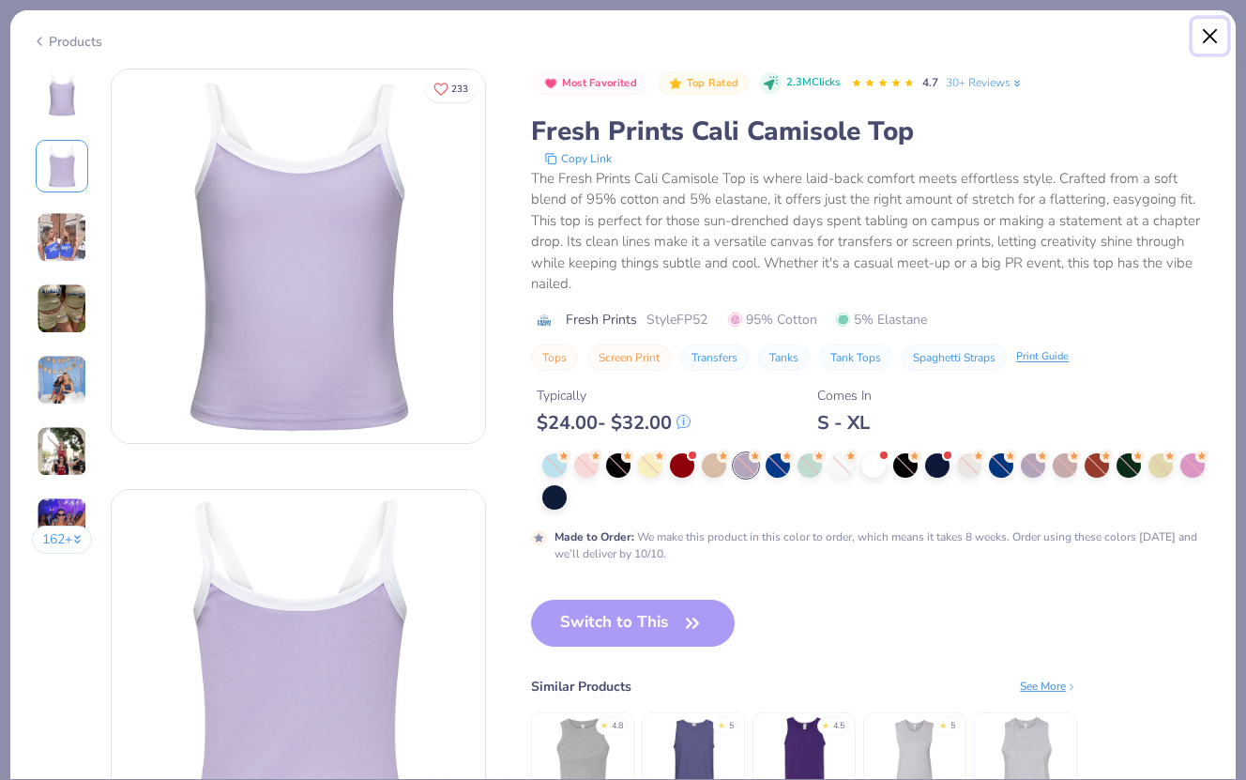
click at [1211, 40] on button "Close" at bounding box center [1211, 37] width 36 height 36
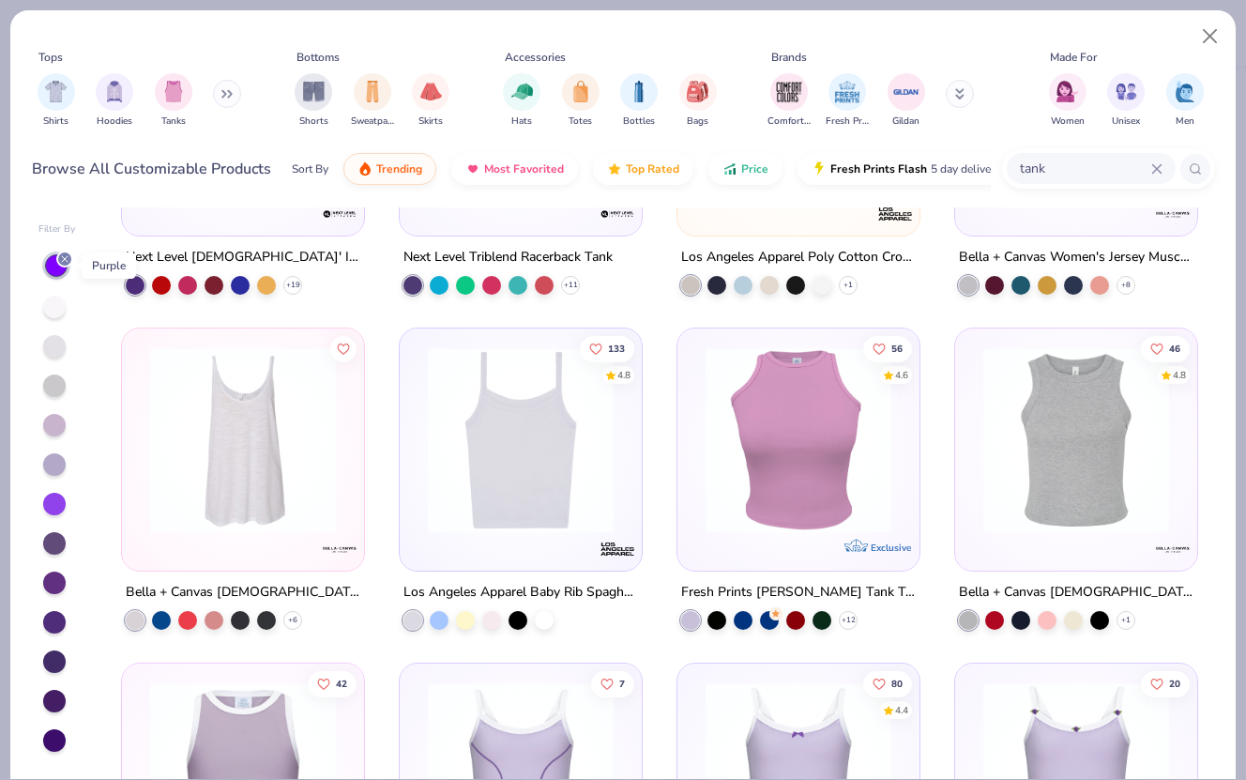
click at [57, 261] on div at bounding box center [64, 259] width 17 height 17
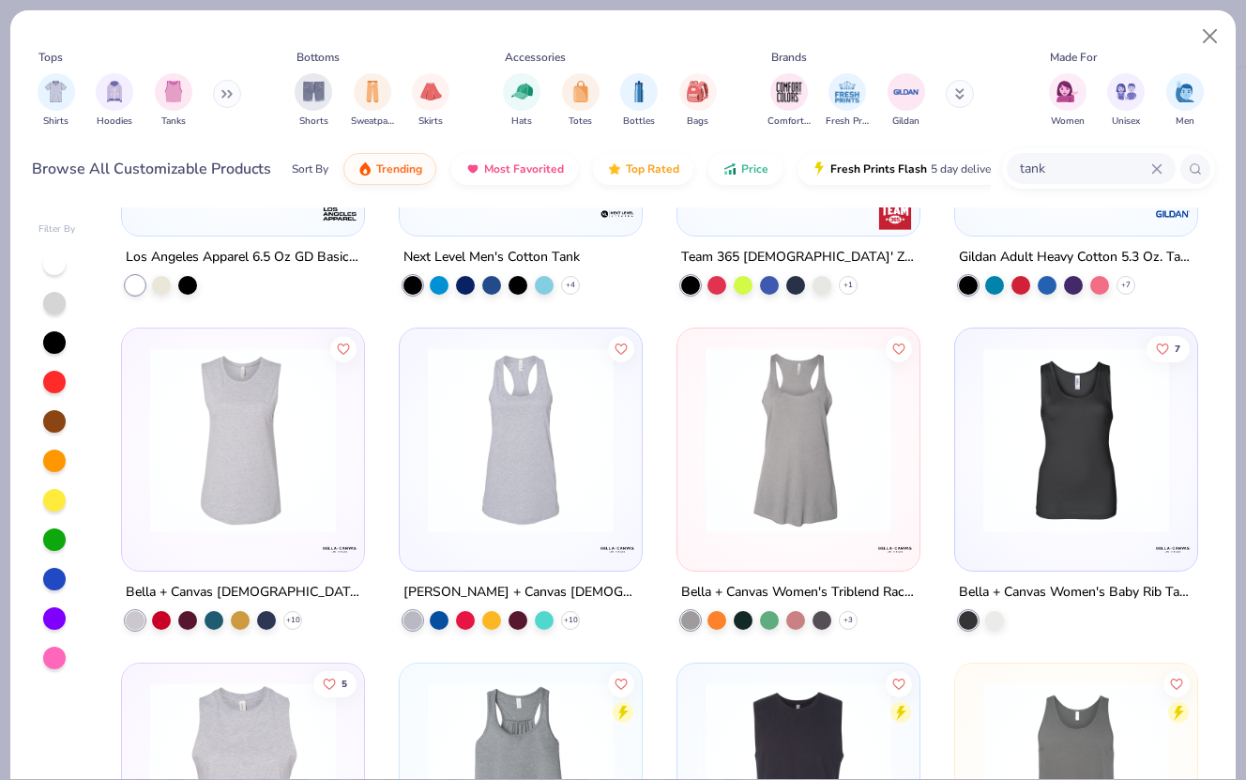
click at [43, 314] on div at bounding box center [57, 460] width 38 height 418
click at [53, 312] on div at bounding box center [54, 303] width 23 height 23
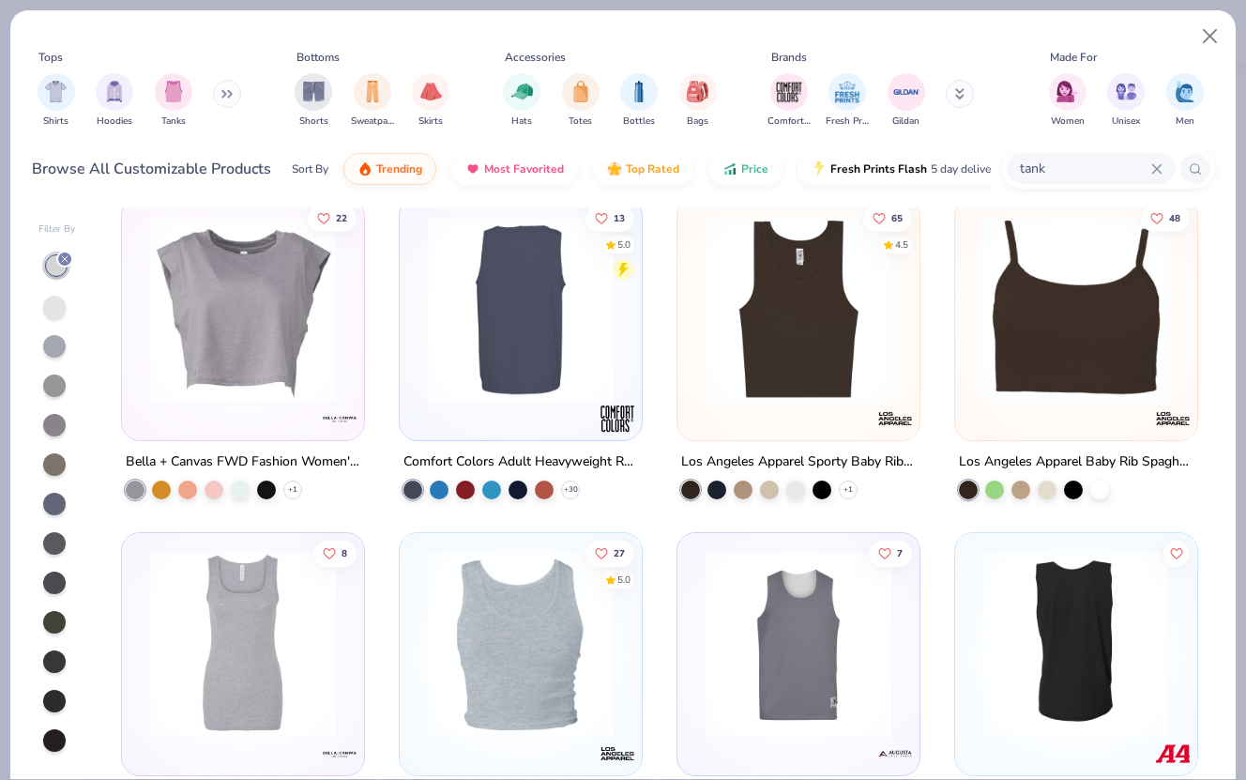
scroll to position [53, 0]
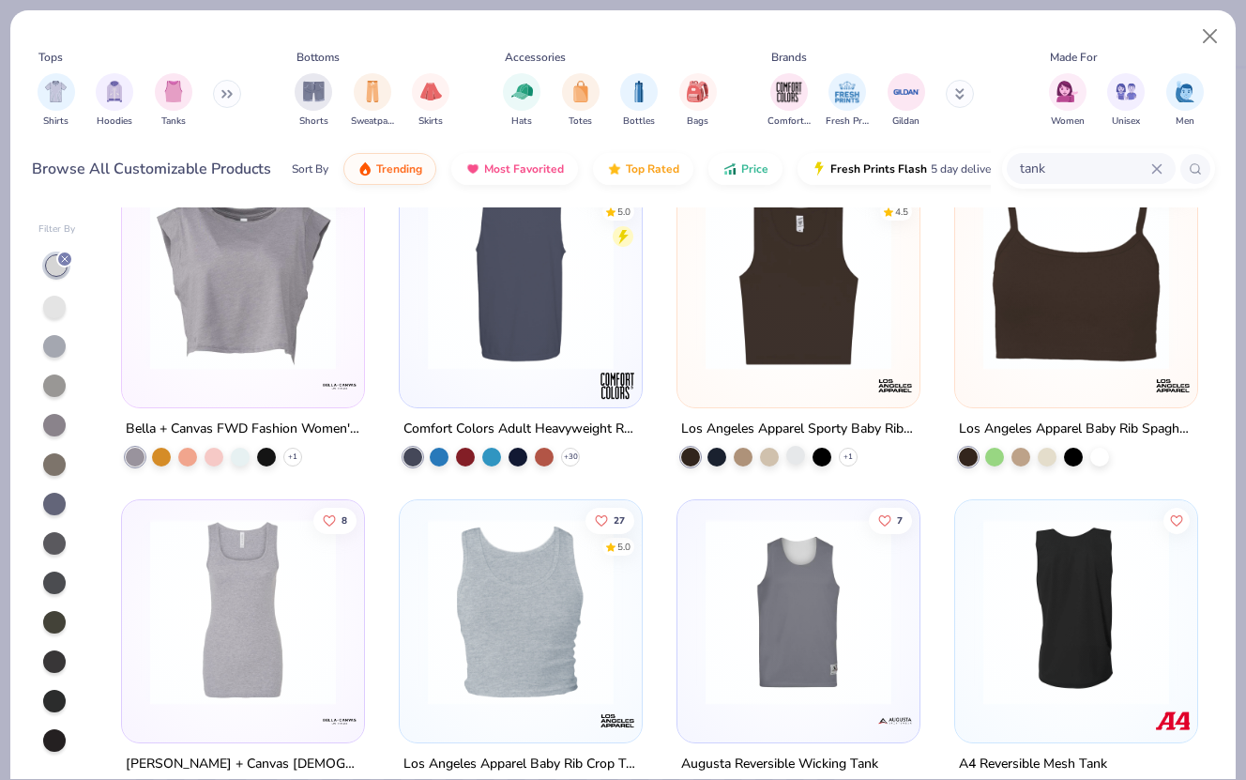
click at [800, 454] on div at bounding box center [795, 455] width 19 height 19
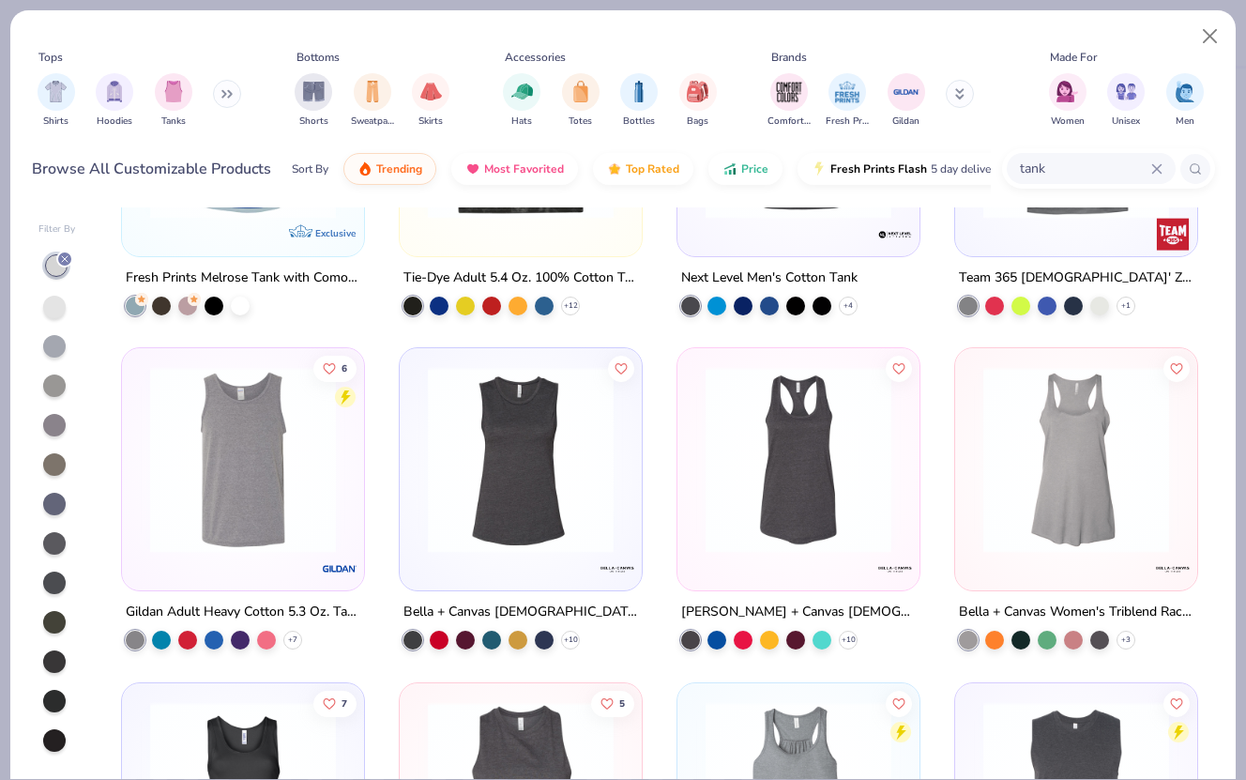
scroll to position [1112, 0]
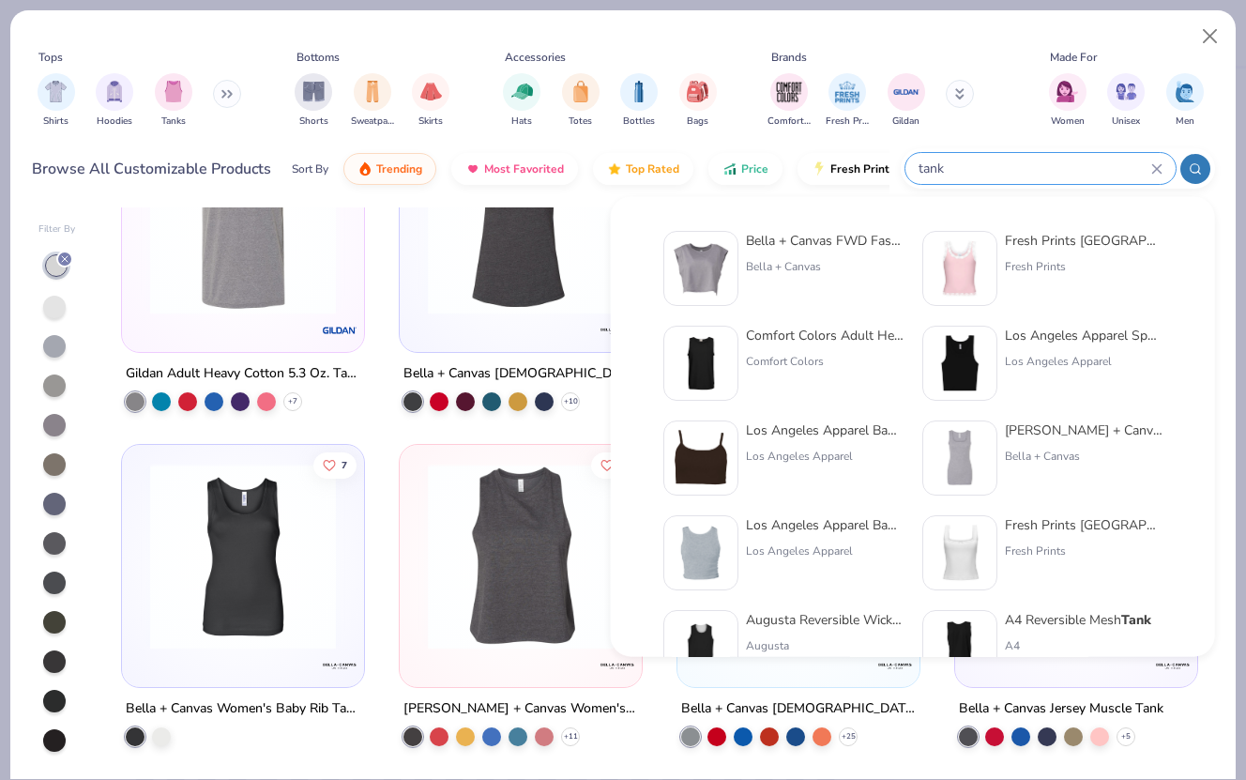
click at [1063, 165] on input "tank" at bounding box center [1034, 169] width 235 height 22
type input "t"
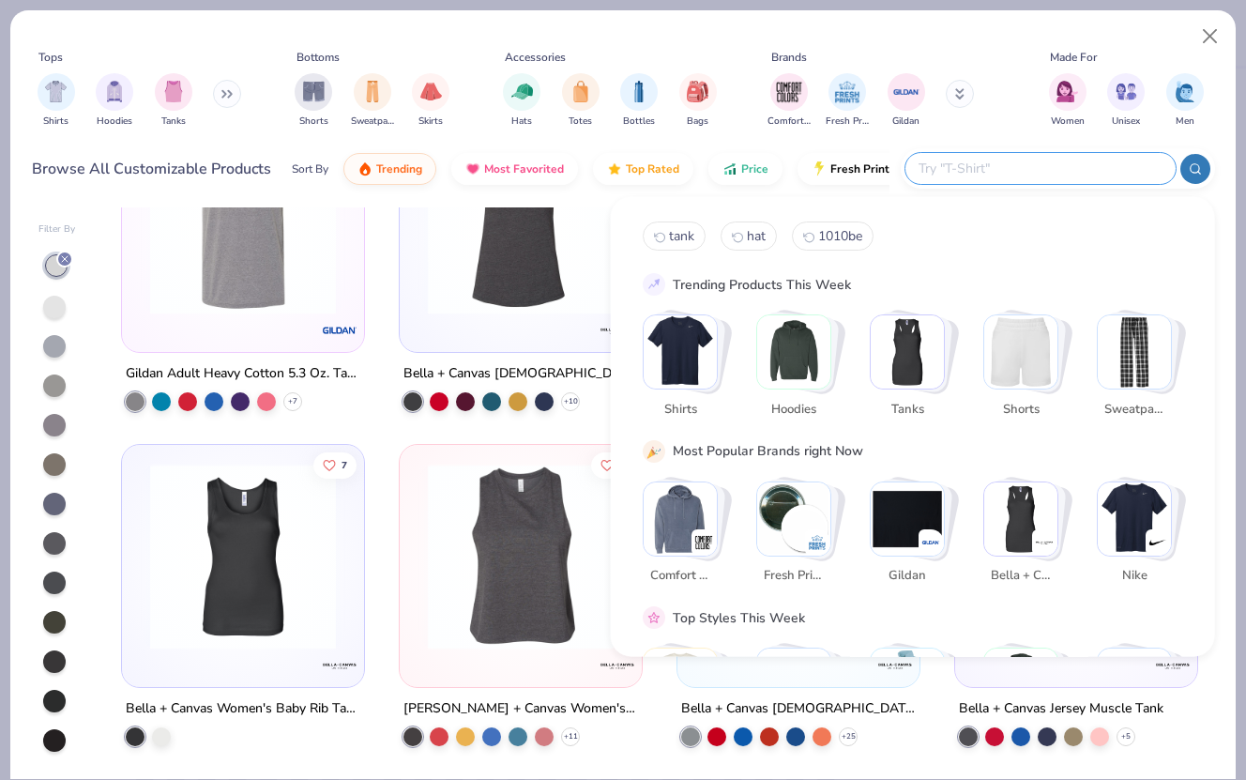
type input "4"
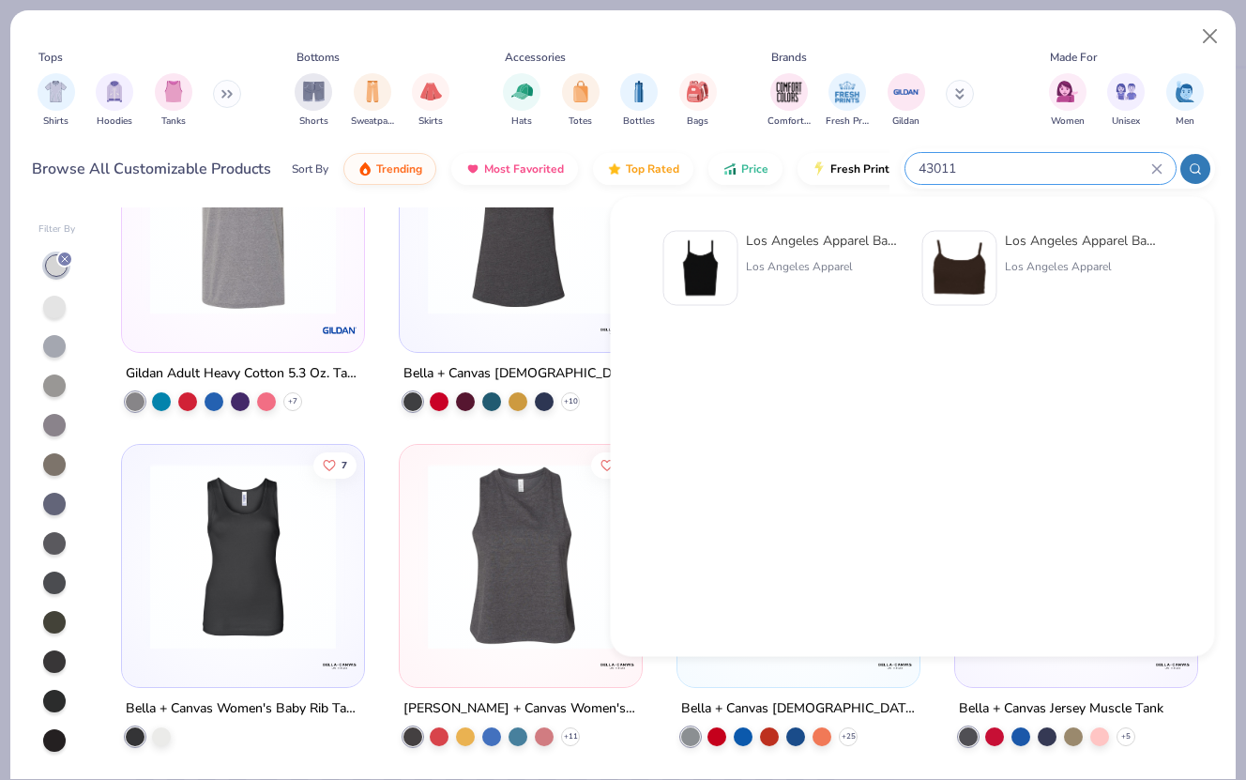
type input "43011"
click at [885, 237] on div "Los Angeles Apparel Baby Rib Spaghetti Tank" at bounding box center [825, 241] width 158 height 20
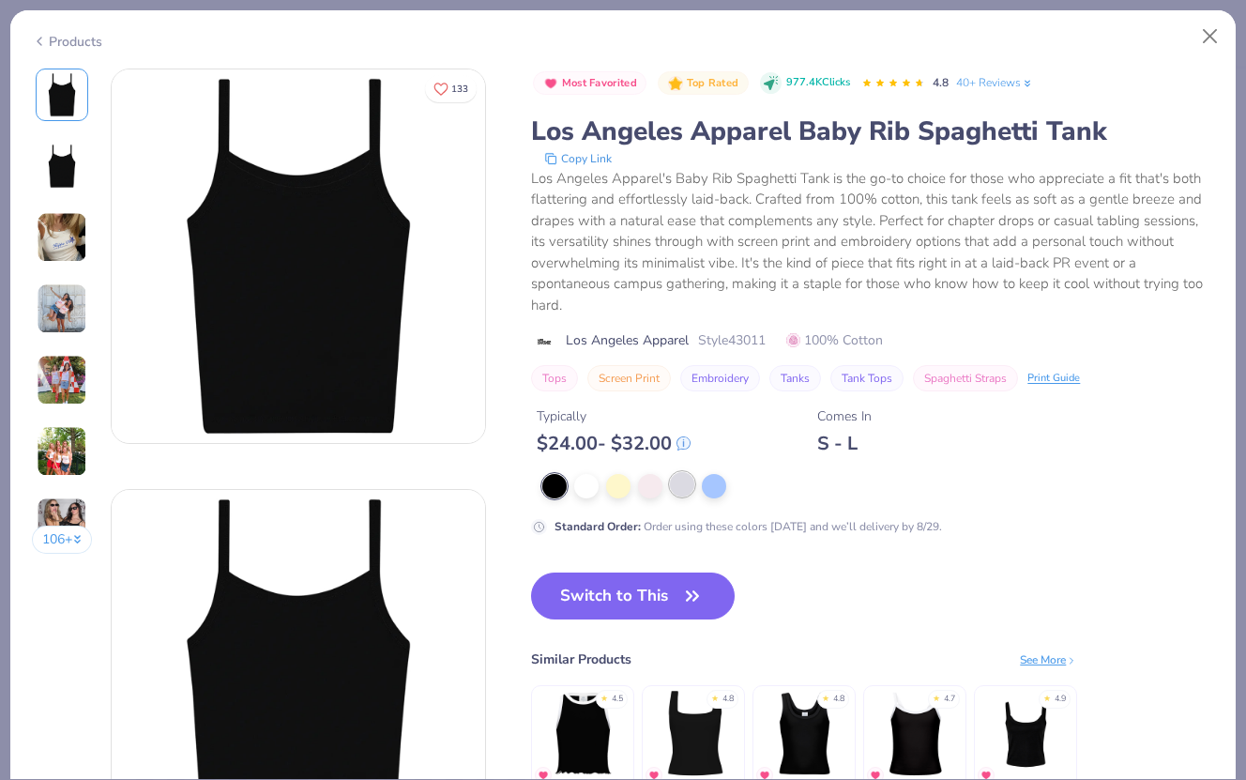
click at [676, 492] on div at bounding box center [682, 484] width 24 height 24
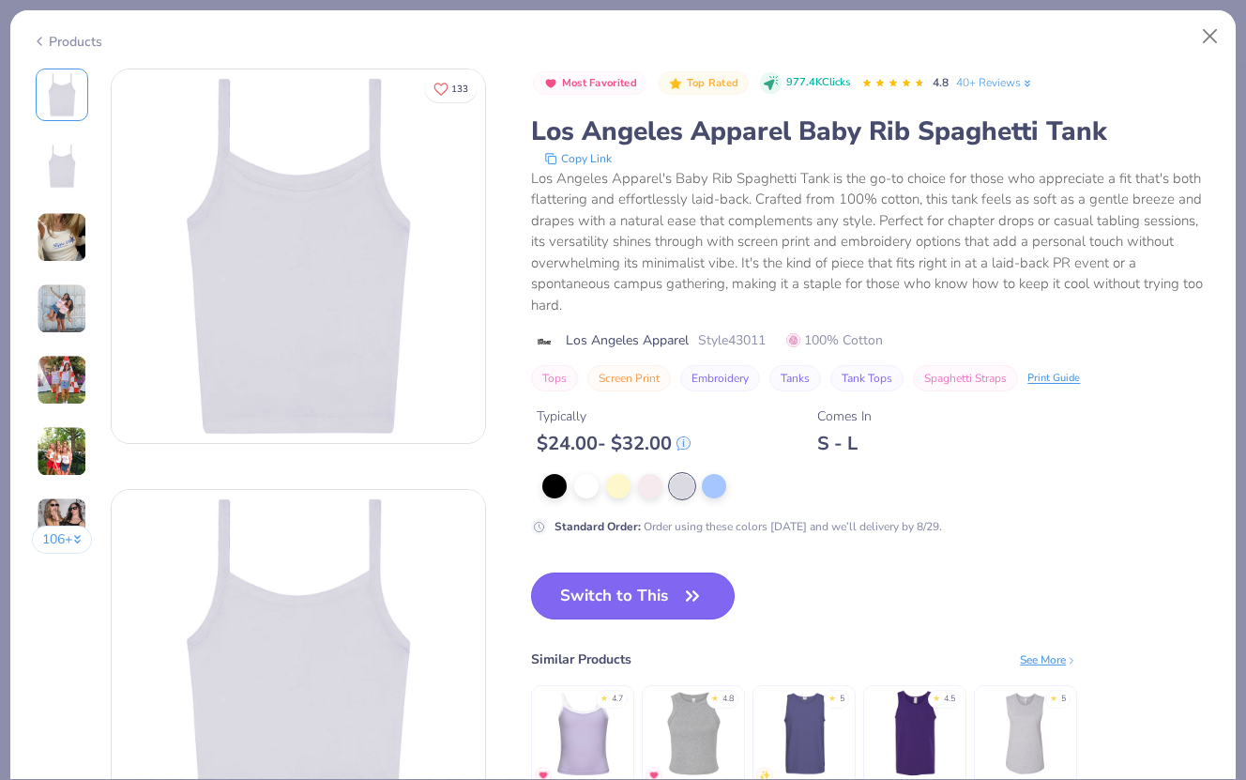
click at [678, 597] on button "Switch to This" at bounding box center [633, 595] width 204 height 47
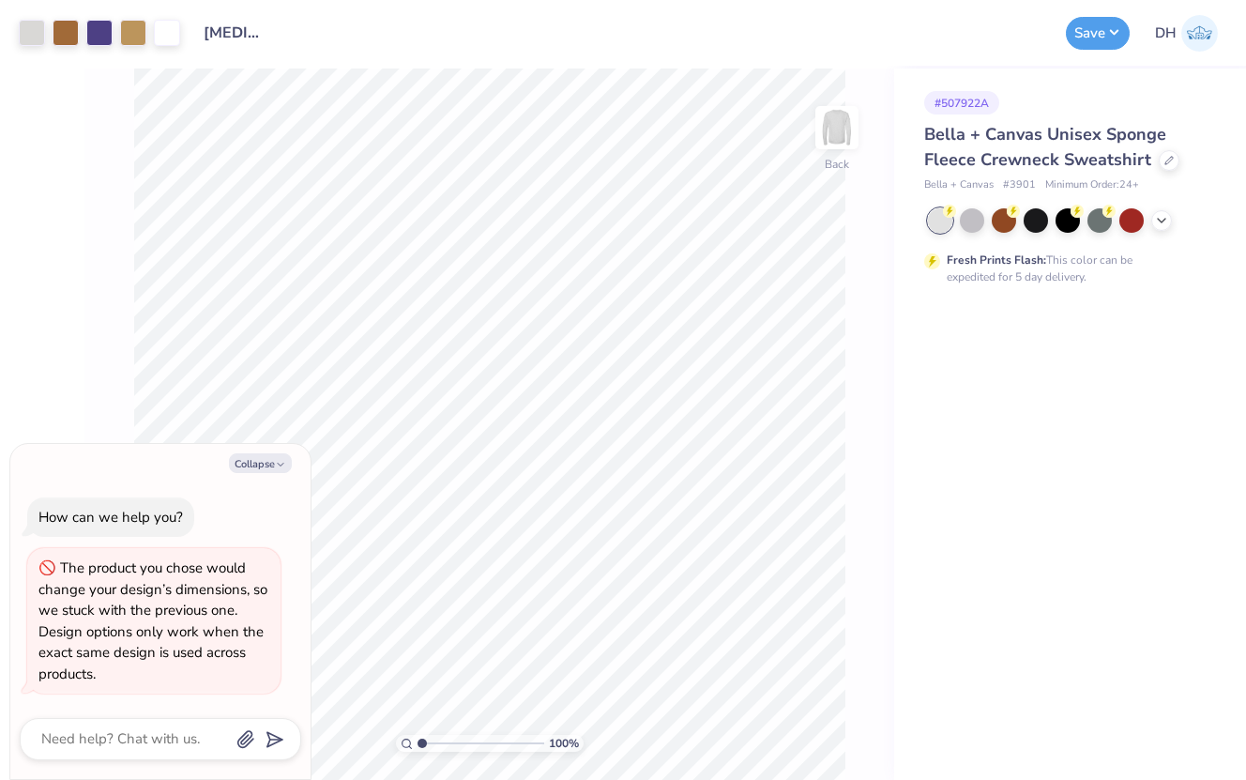
click at [267, 490] on div "How can we help you? The product you chose would change your design’s dimension…" at bounding box center [161, 595] width 282 height 227
click at [269, 465] on button "Collapse" at bounding box center [260, 463] width 63 height 20
type textarea "x"
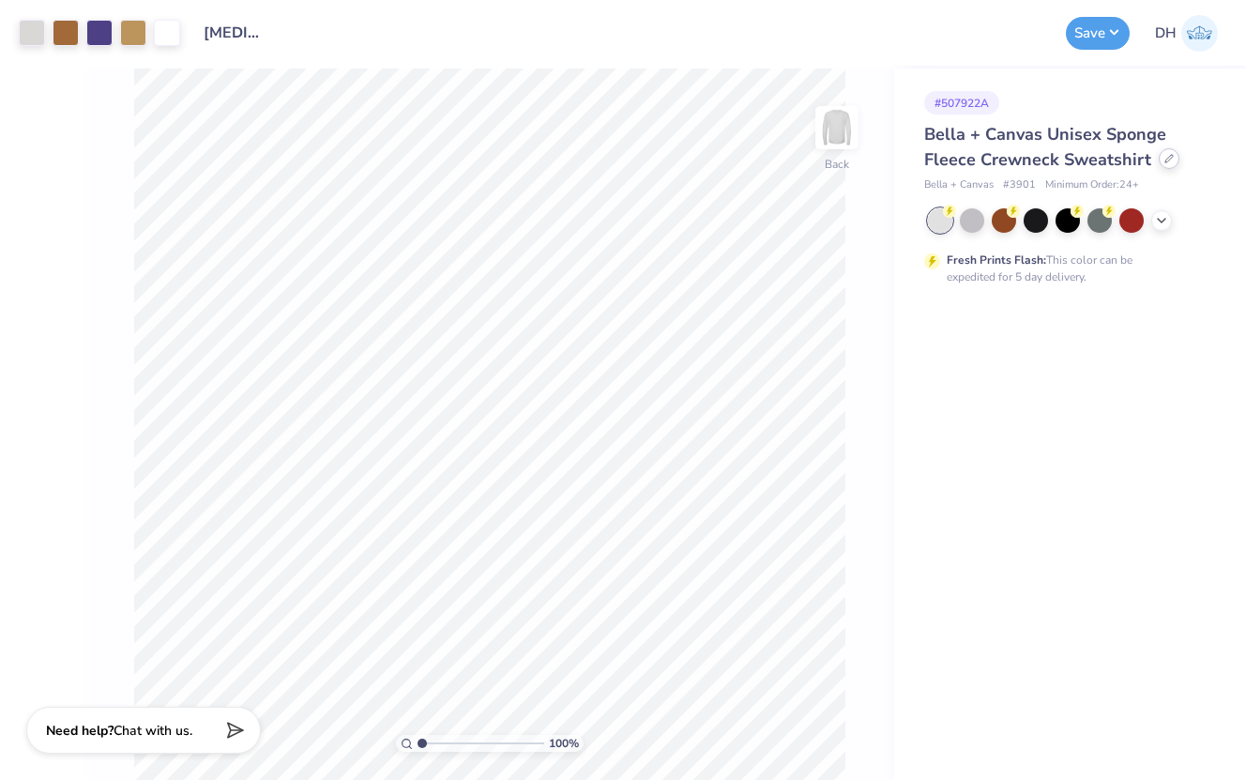
click at [1159, 160] on div at bounding box center [1169, 158] width 21 height 21
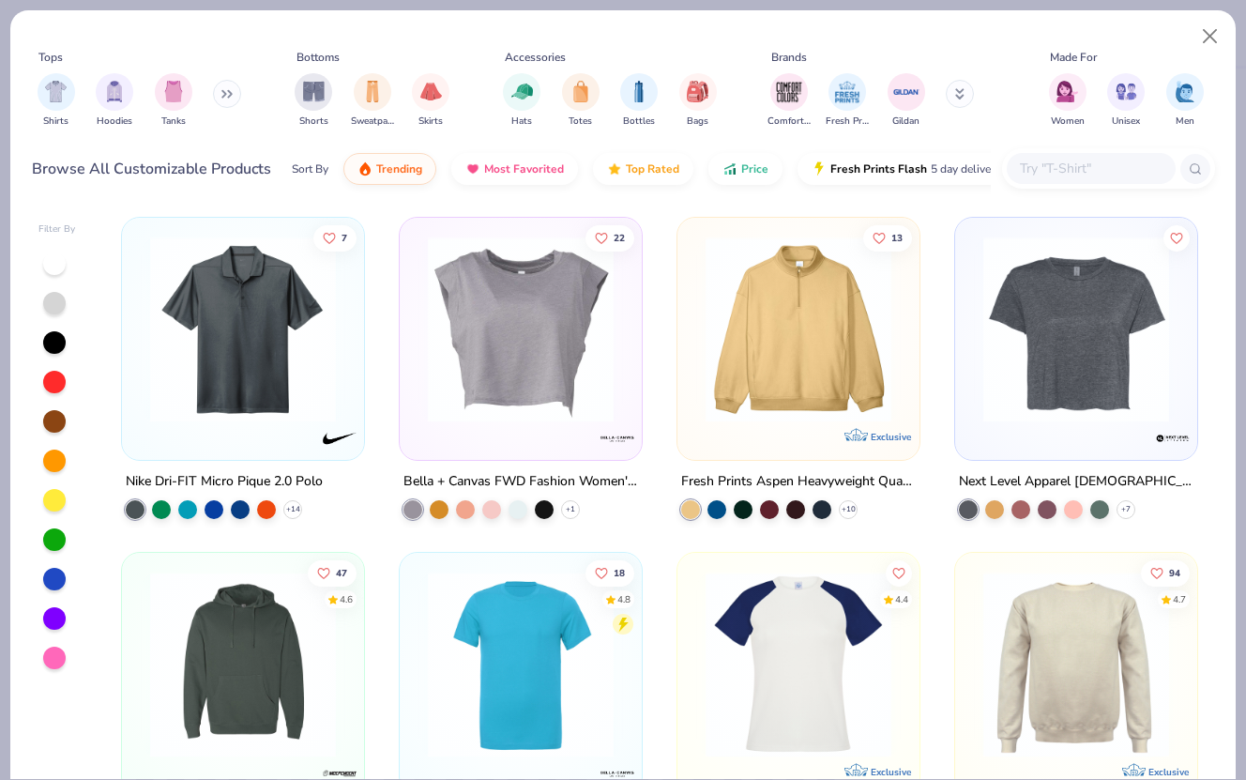
click at [1047, 168] on input "text" at bounding box center [1090, 169] width 145 height 22
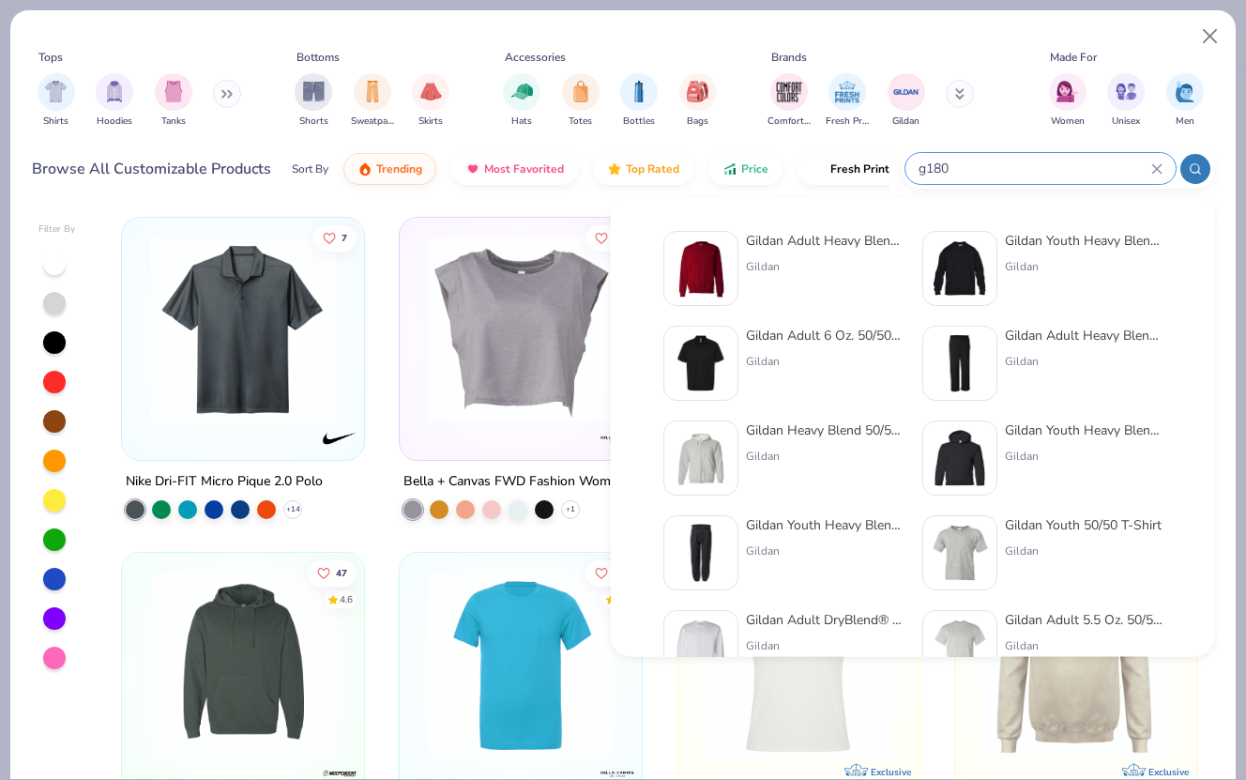
type input "g180"
click at [808, 244] on div "Gildan Adult Heavy Blend Adult 8 Oz. 50/50 Fleece Crew" at bounding box center [825, 241] width 158 height 20
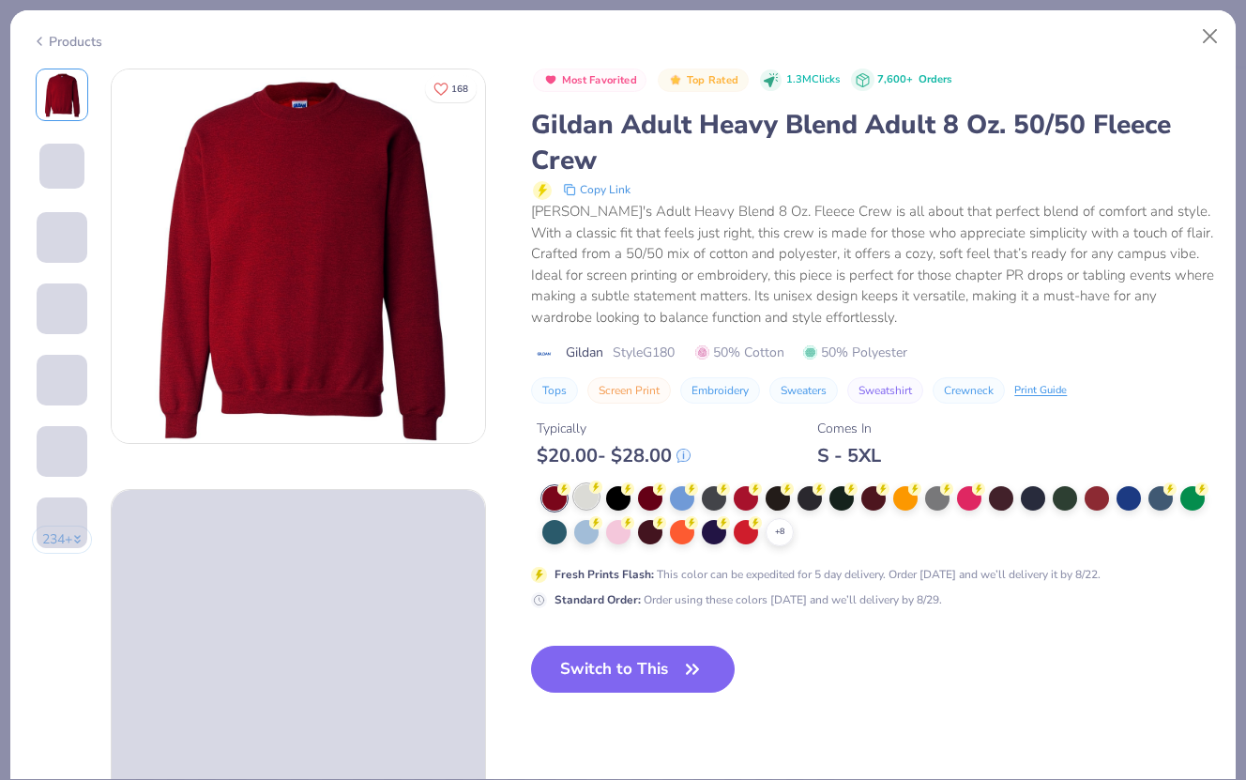
click at [596, 499] on div at bounding box center [586, 496] width 24 height 24
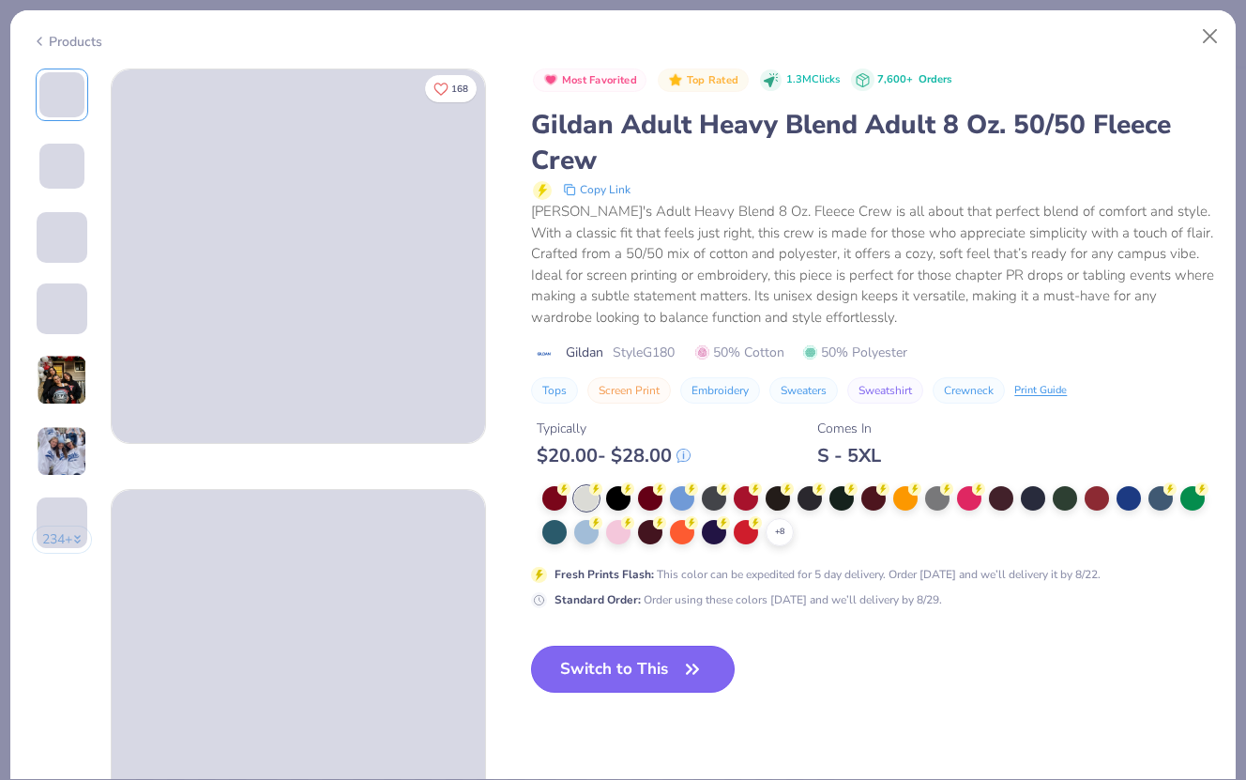
click at [601, 679] on button "Switch to This" at bounding box center [633, 669] width 204 height 47
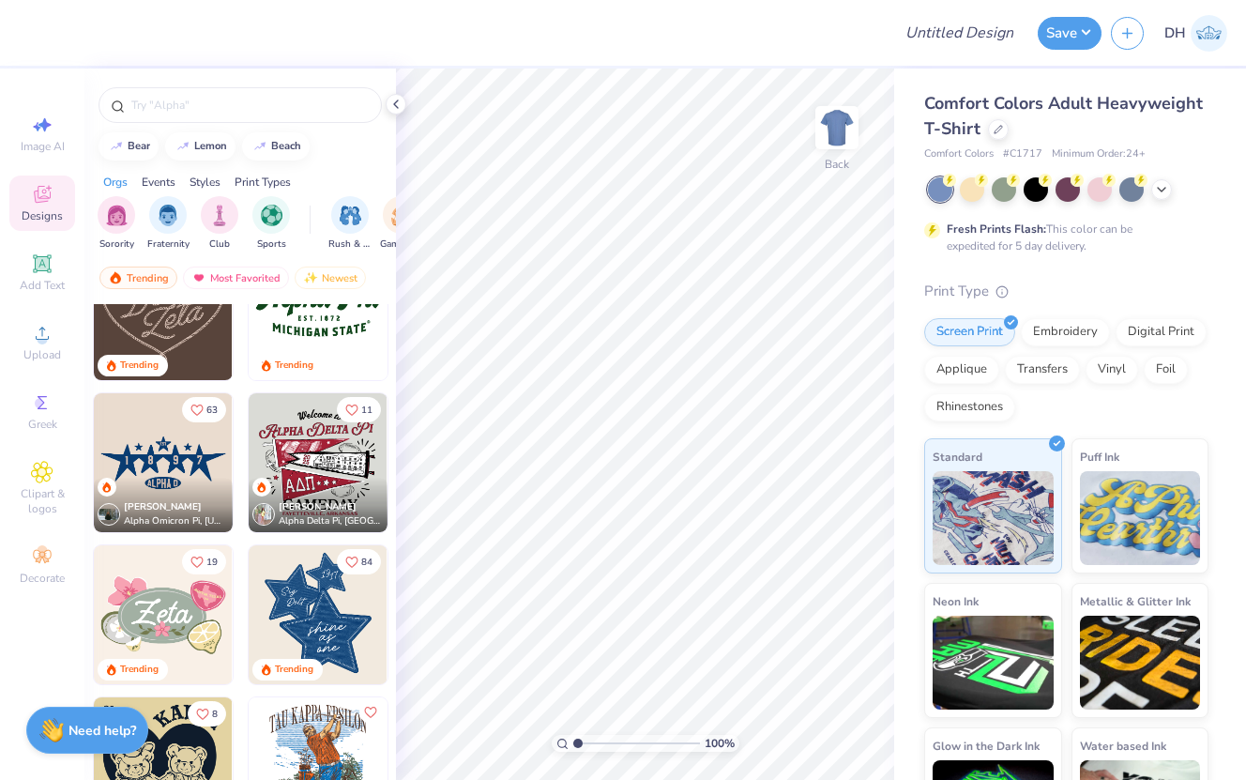
scroll to position [975, 0]
click at [210, 96] on input "text" at bounding box center [249, 105] width 240 height 19
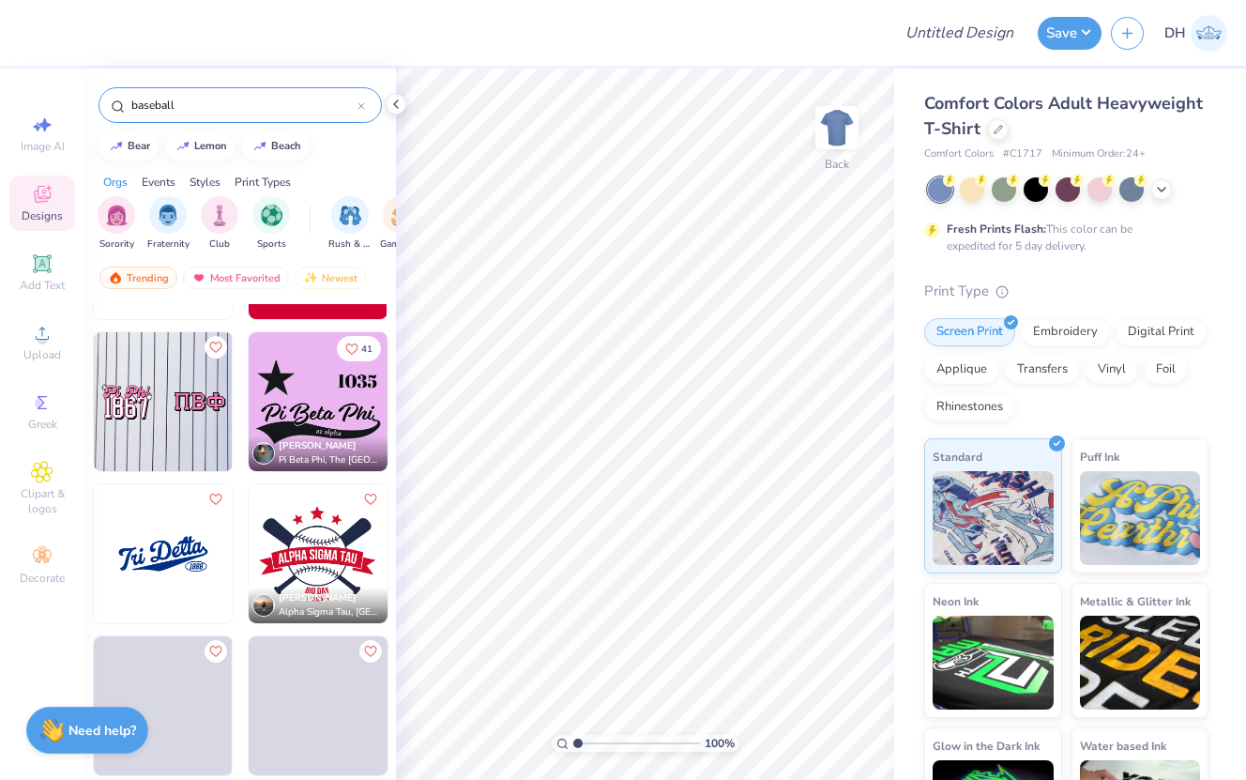
scroll to position [163, 0]
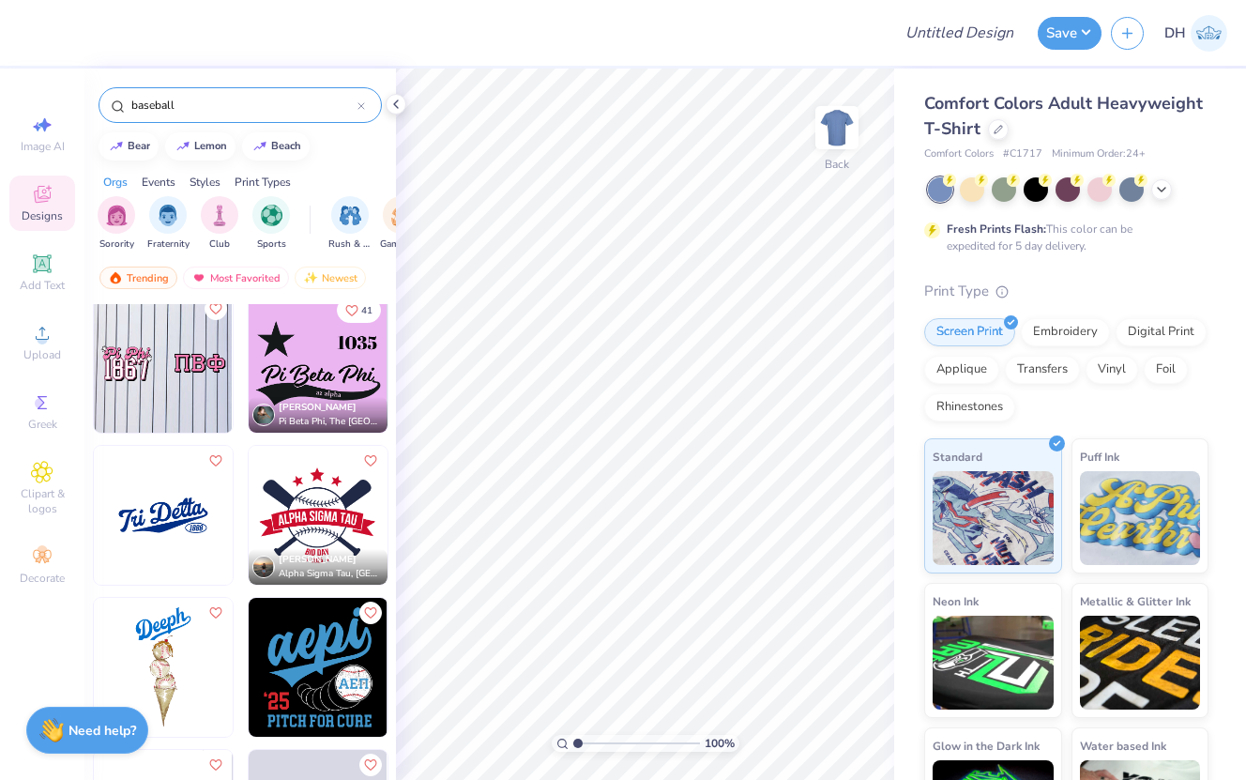
type input "baseball"
click at [179, 499] on img at bounding box center [163, 515] width 139 height 139
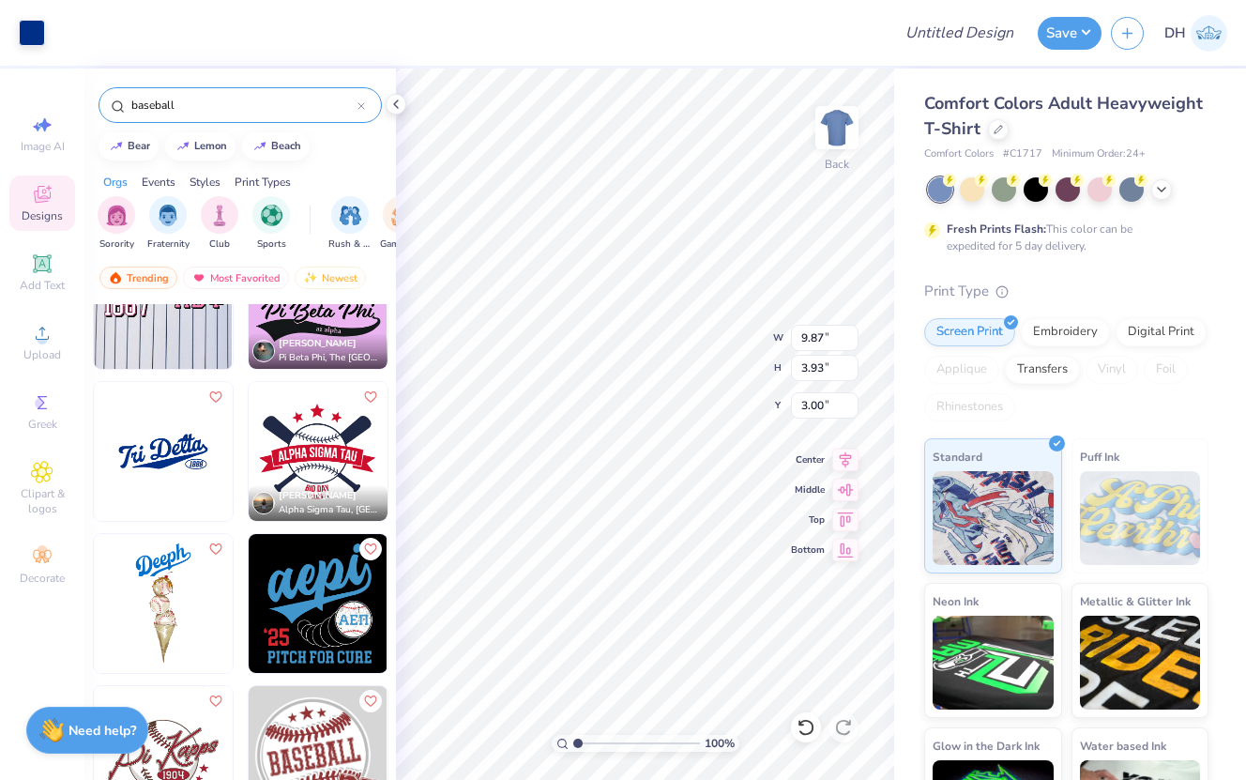
scroll to position [255, 0]
